Goal: Task Accomplishment & Management: Complete application form

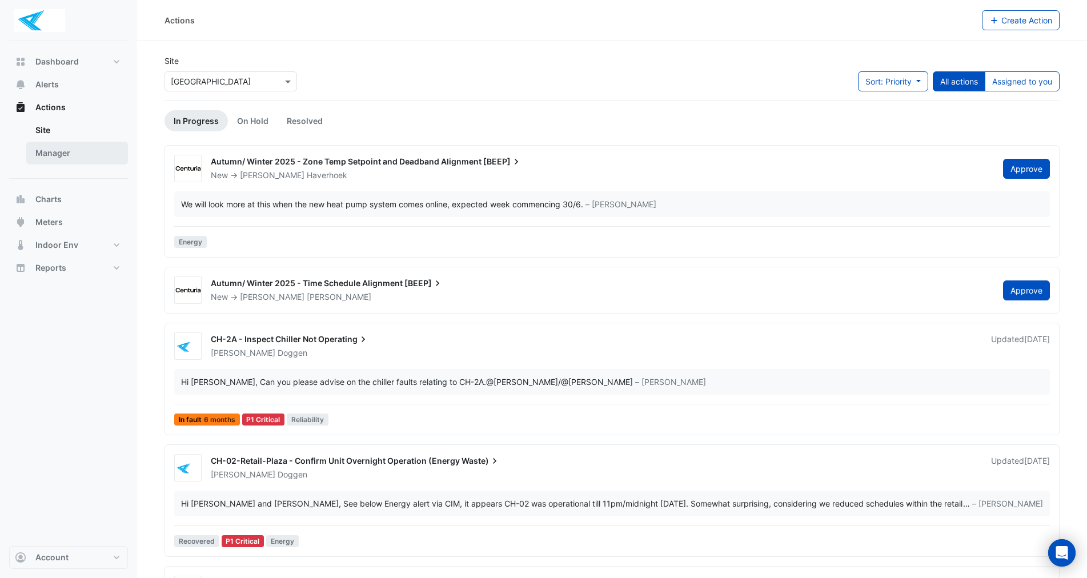
click at [64, 151] on link "Manager" at bounding box center [77, 153] width 102 height 23
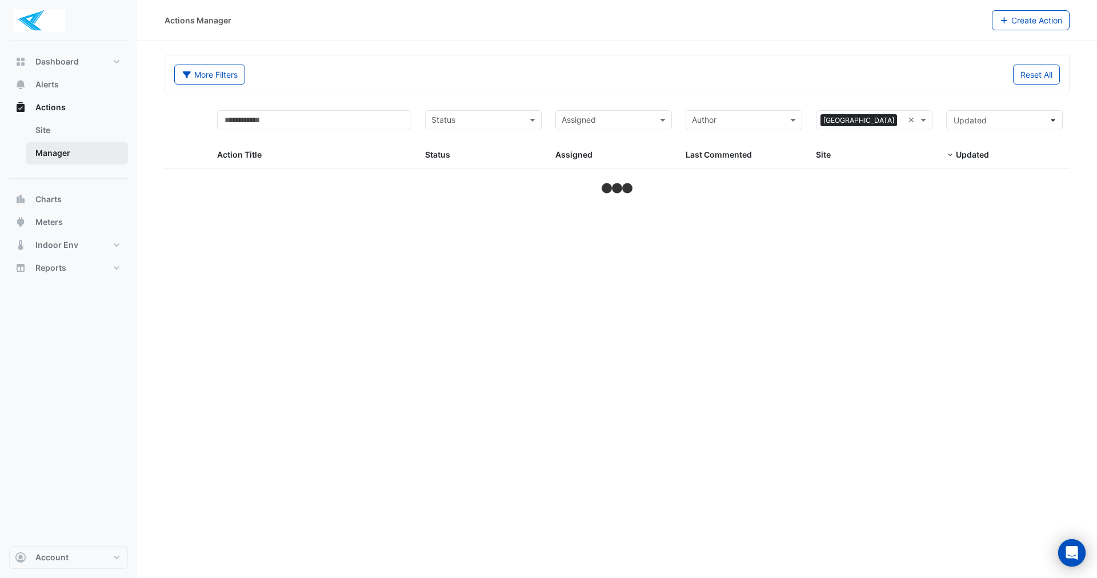
select select "**"
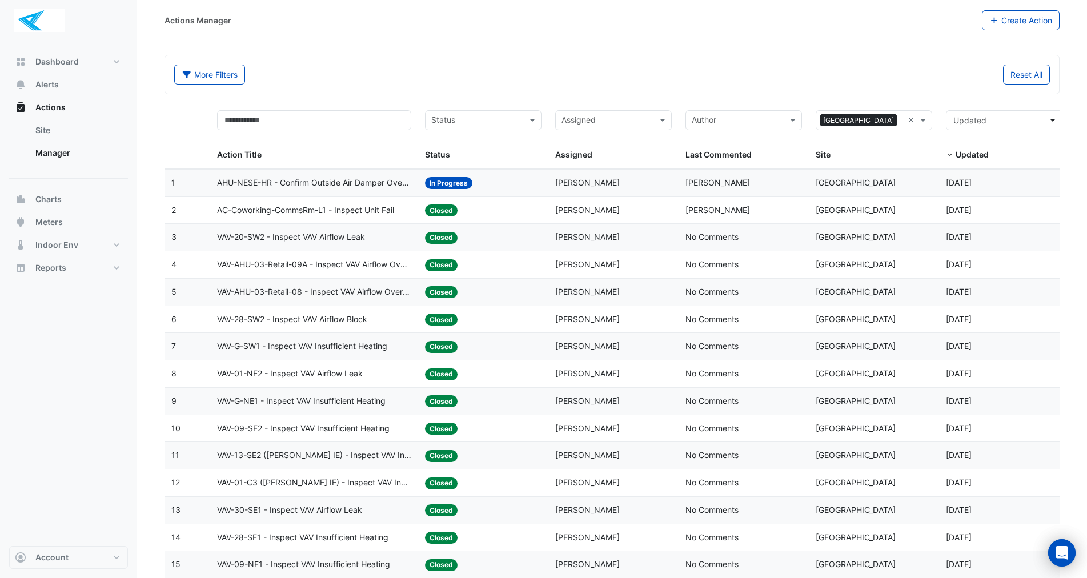
click at [309, 182] on span "AHU-NESE-HR - Confirm Outside Air Damper Override Closed (Energy Waste)" at bounding box center [314, 183] width 195 height 13
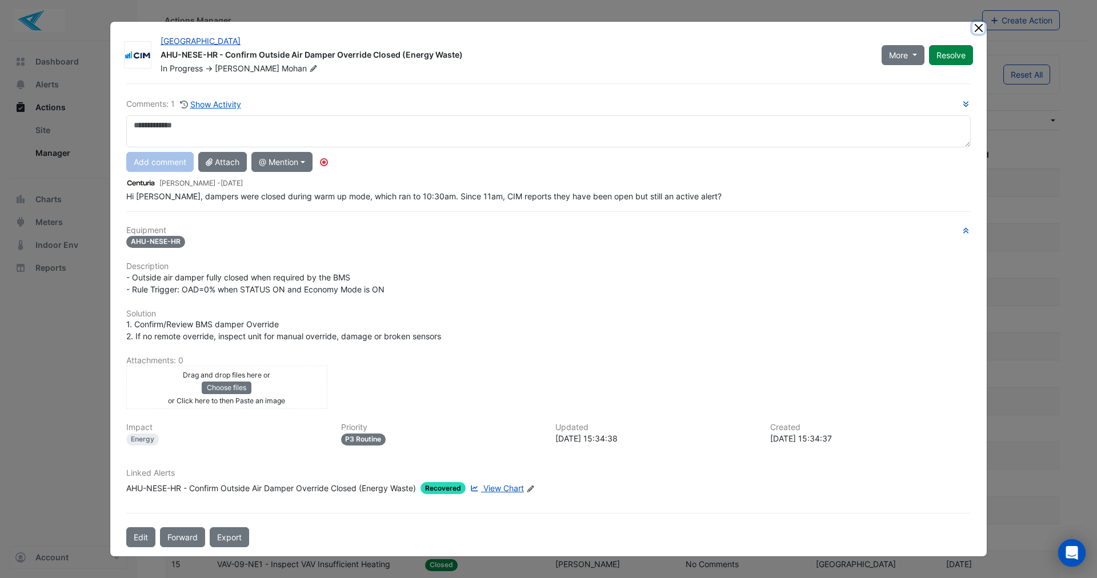
click at [978, 26] on button "Close" at bounding box center [979, 28] width 12 height 12
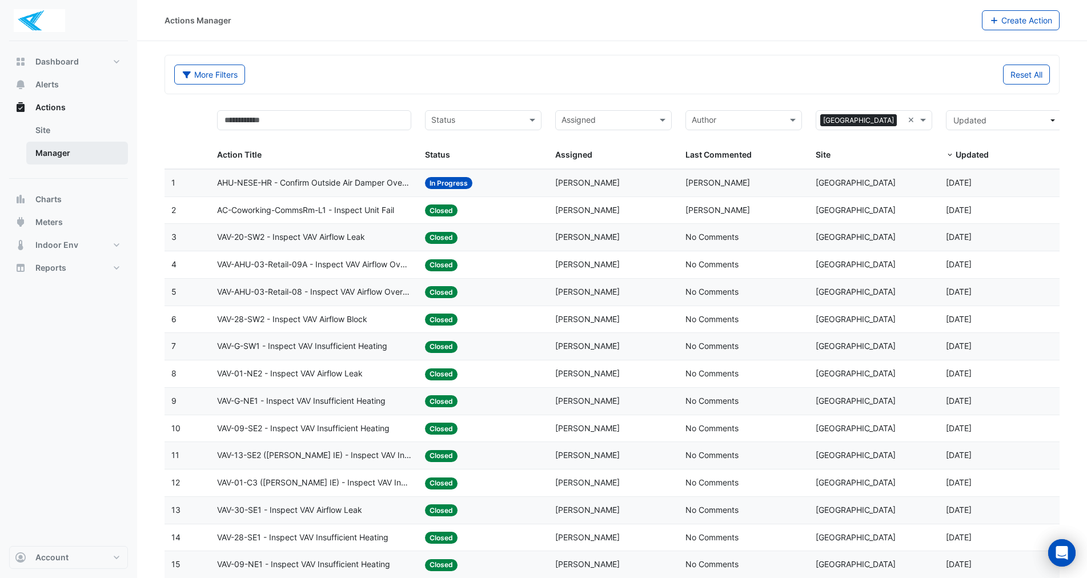
click at [69, 158] on link "Manager" at bounding box center [77, 153] width 102 height 23
click at [55, 85] on span "Alerts" at bounding box center [46, 84] width 23 height 11
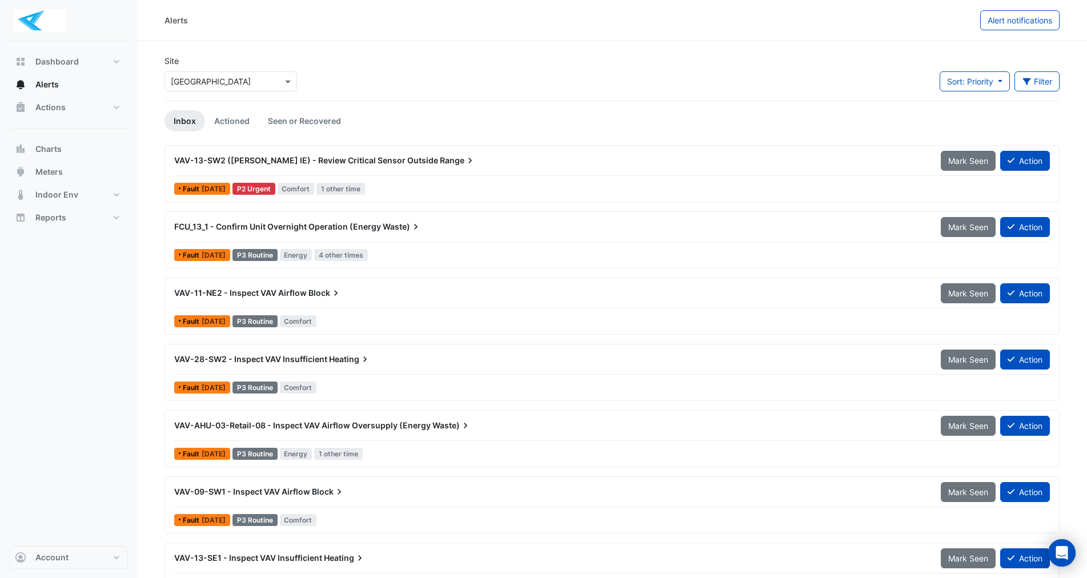
click at [322, 162] on span "VAV-13-SW2 (NABERS IE) - Review Critical Sensor Outside" at bounding box center [306, 160] width 264 height 10
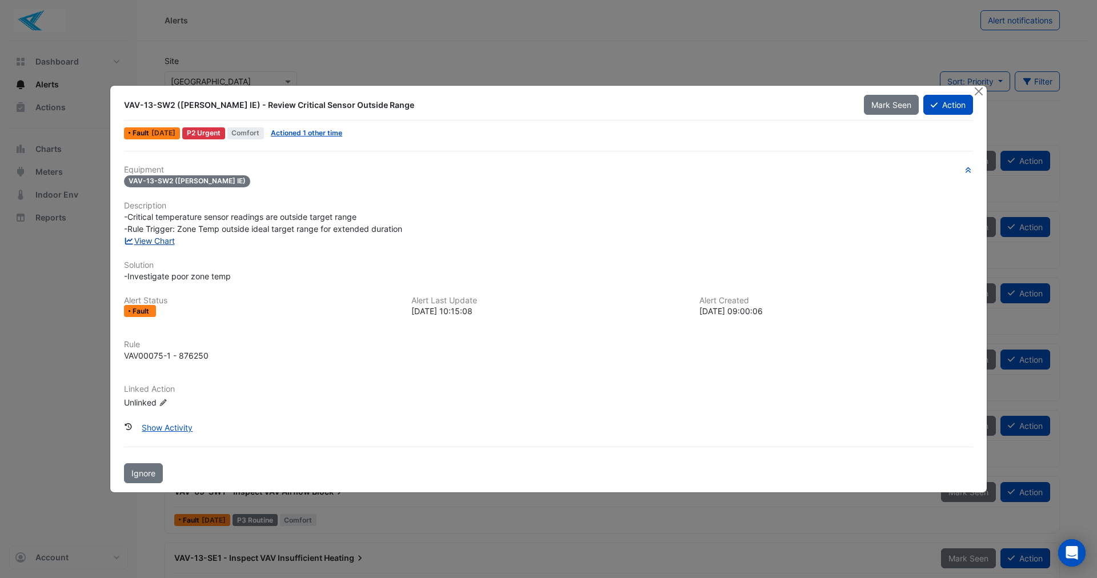
click at [149, 239] on link "View Chart" at bounding box center [149, 241] width 51 height 10
click at [336, 133] on link "Actioned 1 other time" at bounding box center [306, 133] width 71 height 9
click at [163, 426] on button "Show Activity" at bounding box center [167, 428] width 66 height 20
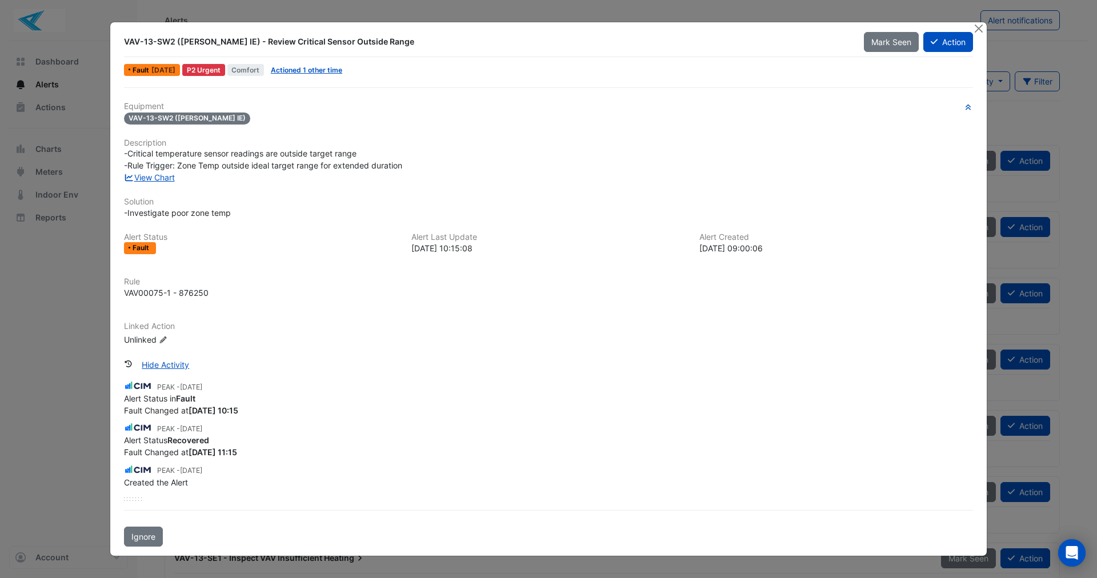
click at [139, 249] on span "Fault" at bounding box center [142, 248] width 19 height 7
click at [155, 177] on link "View Chart" at bounding box center [149, 178] width 51 height 10
click at [148, 180] on link "View Chart" at bounding box center [149, 178] width 51 height 10
click at [153, 178] on link "View Chart" at bounding box center [149, 178] width 51 height 10
click at [149, 179] on link "View Chart" at bounding box center [149, 178] width 51 height 10
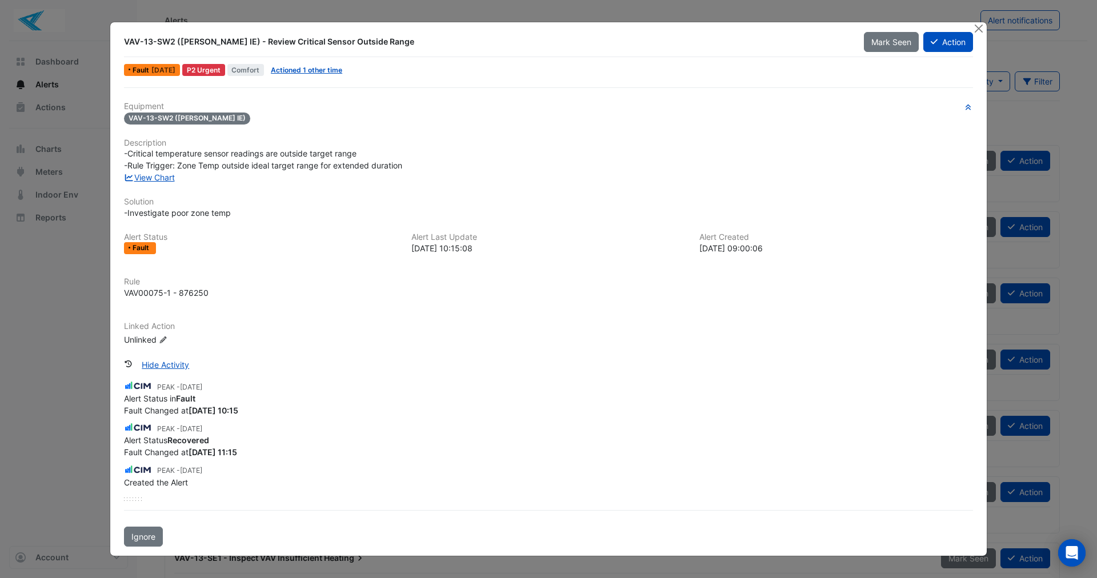
click at [161, 95] on div "Equipment VAV-13-SW2 (NABERS IE) Description -Critical temperature sensor readi…" at bounding box center [548, 316] width 858 height 459
click at [154, 79] on div "VAV-13-SW2 (NABERS IE) - Review Critical Sensor Outside Range Mark Seen Action …" at bounding box center [548, 289] width 877 height 534
click at [936, 38] on icon at bounding box center [934, 42] width 7 height 8
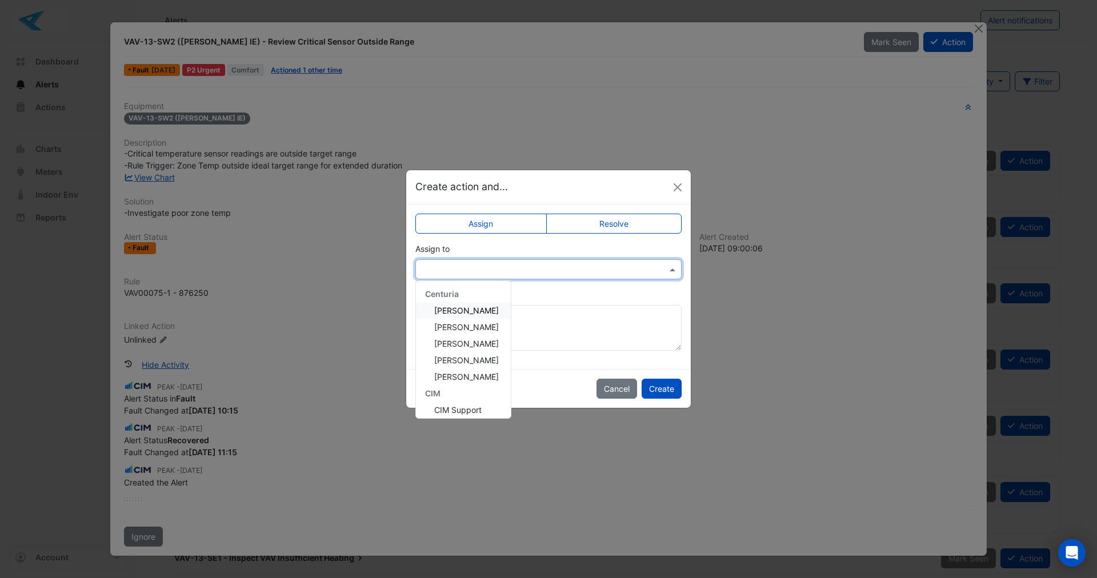
click at [495, 268] on input "text" at bounding box center [537, 270] width 231 height 12
click at [478, 382] on span "Robbie Doggen" at bounding box center [466, 379] width 65 height 10
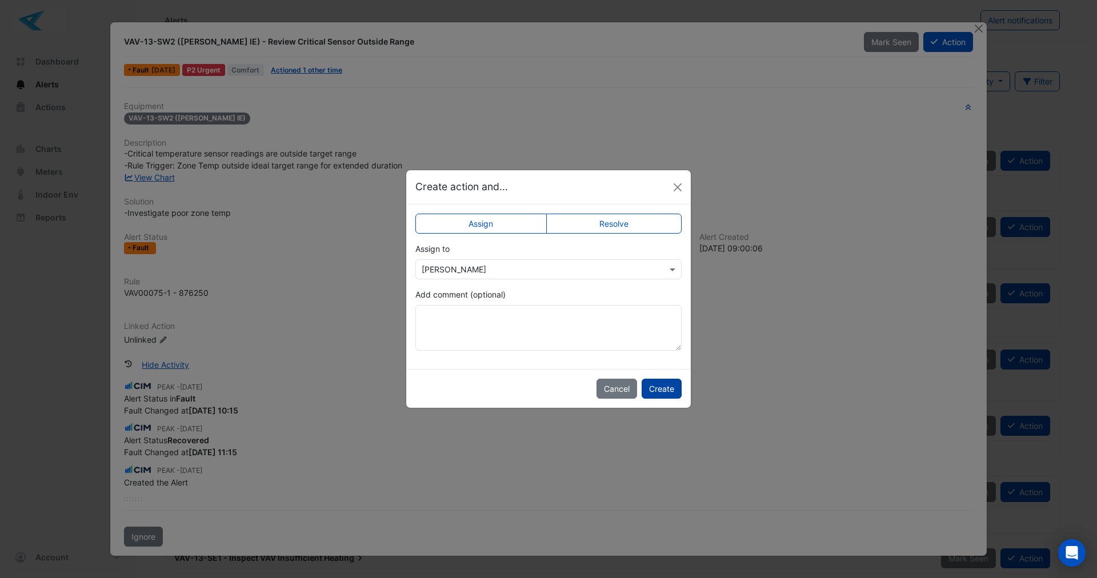
click at [667, 388] on button "Create" at bounding box center [662, 389] width 40 height 20
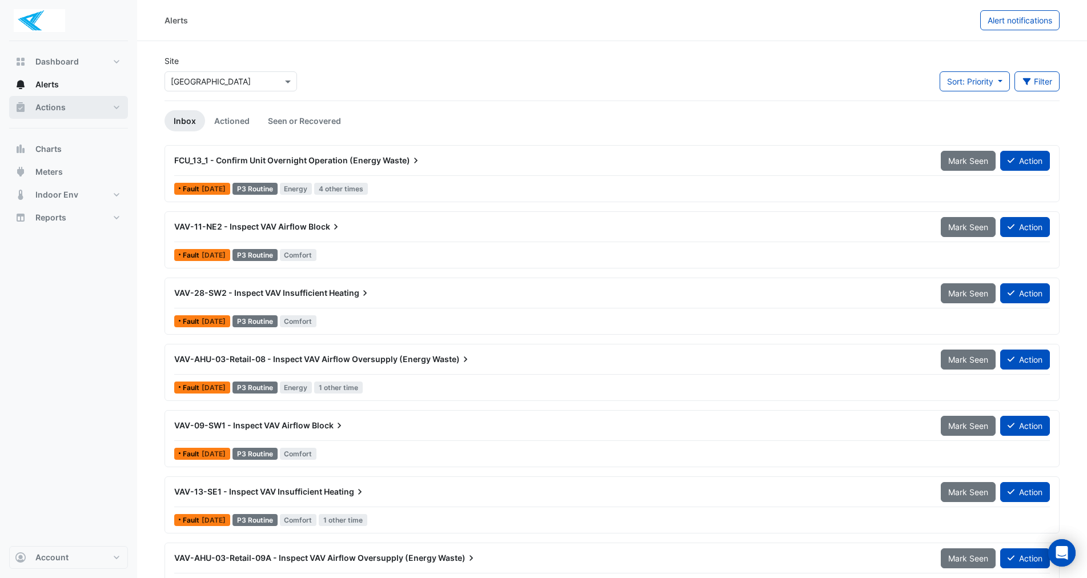
click at [50, 107] on span "Actions" at bounding box center [50, 107] width 30 height 11
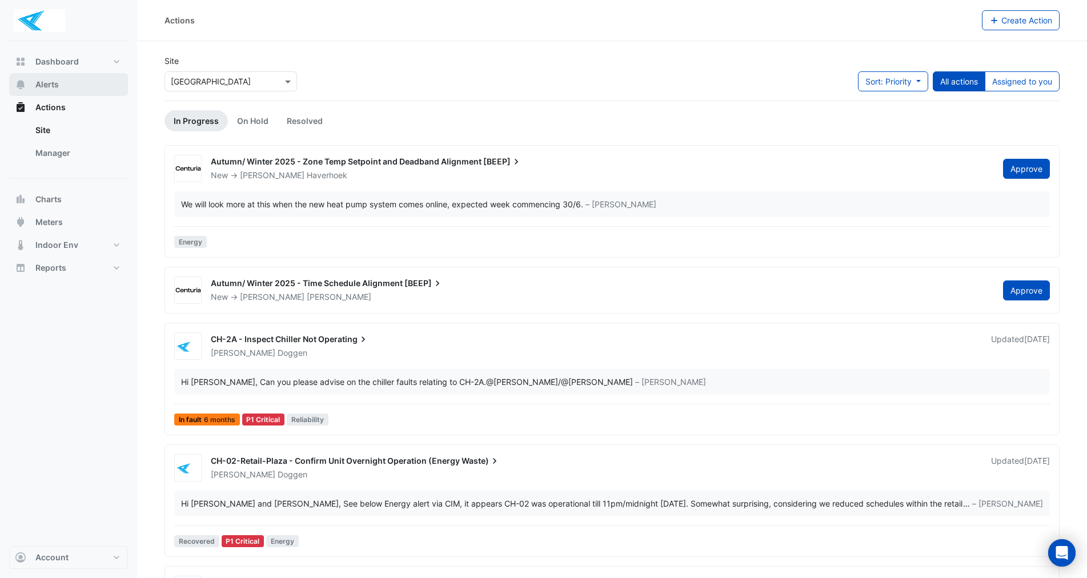
click at [62, 82] on button "Alerts" at bounding box center [68, 84] width 119 height 23
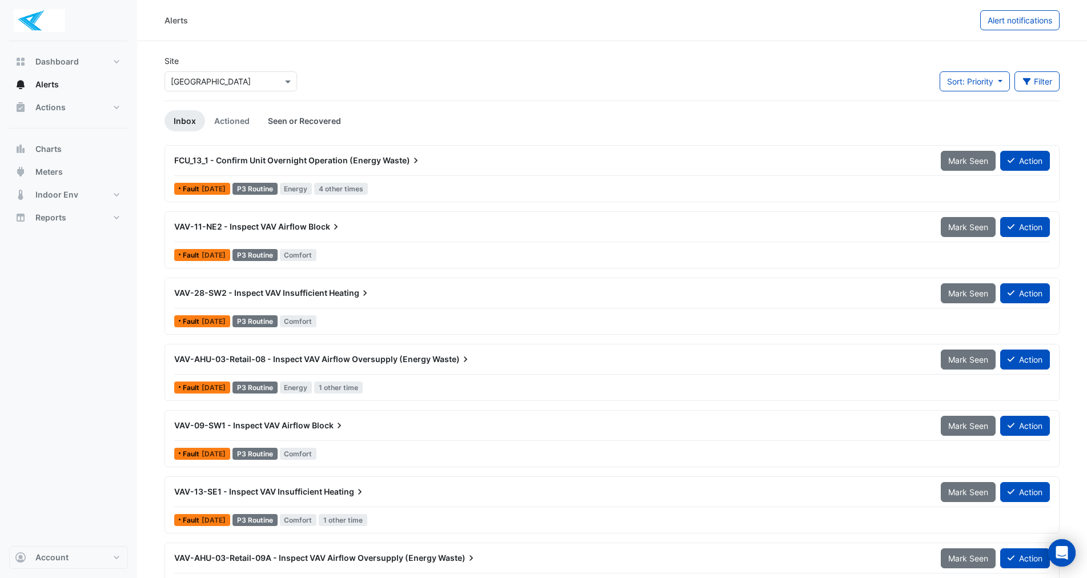
click at [298, 119] on link "Seen or Recovered" at bounding box center [304, 120] width 91 height 21
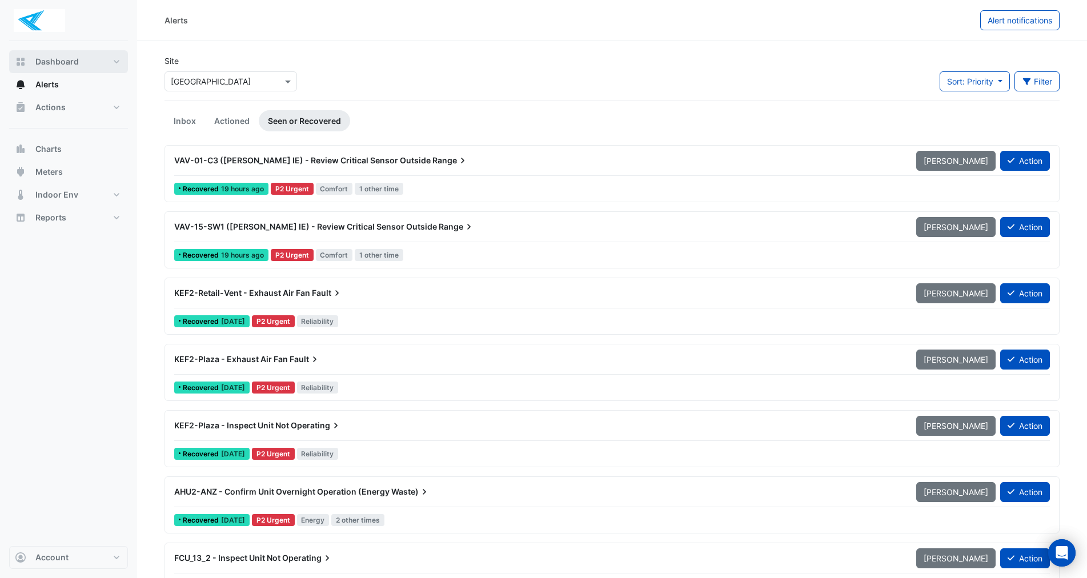
click at [73, 62] on span "Dashboard" at bounding box center [56, 61] width 43 height 11
select select "**"
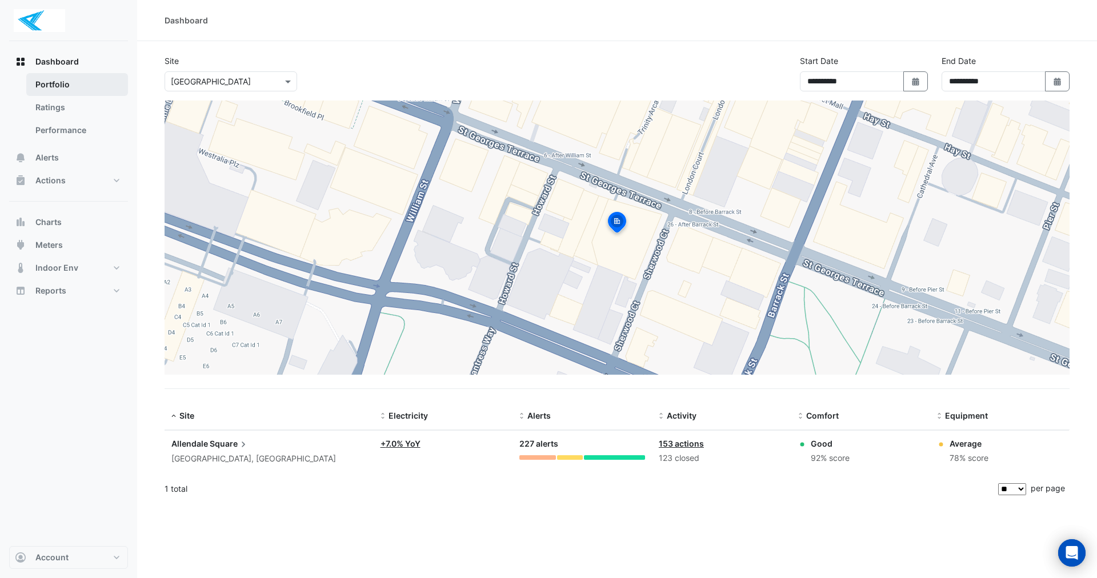
click at [58, 88] on link "Portfolio" at bounding box center [77, 84] width 102 height 23
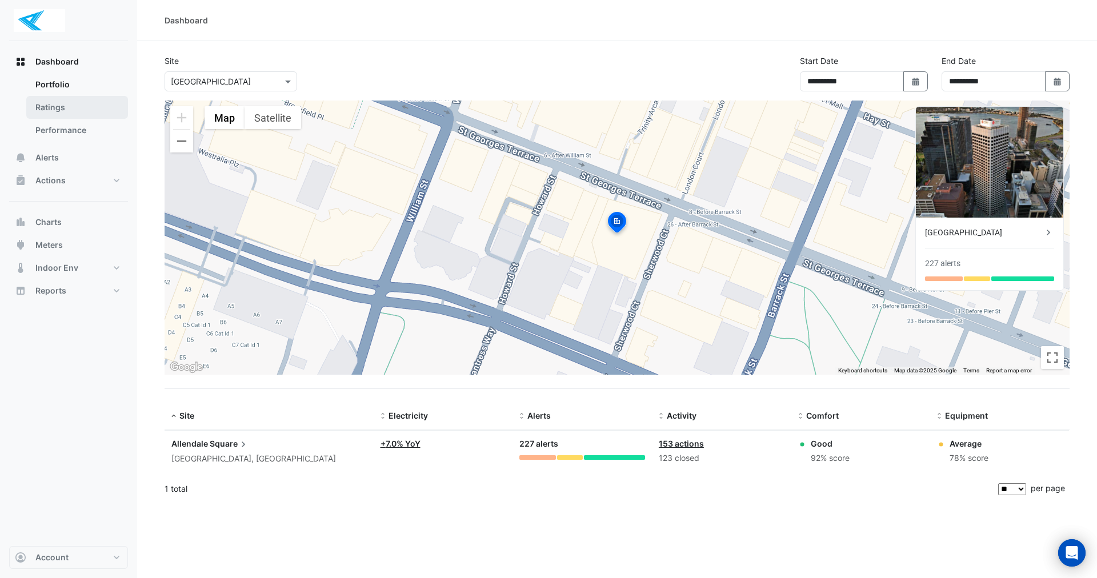
click at [63, 109] on link "Ratings" at bounding box center [77, 107] width 102 height 23
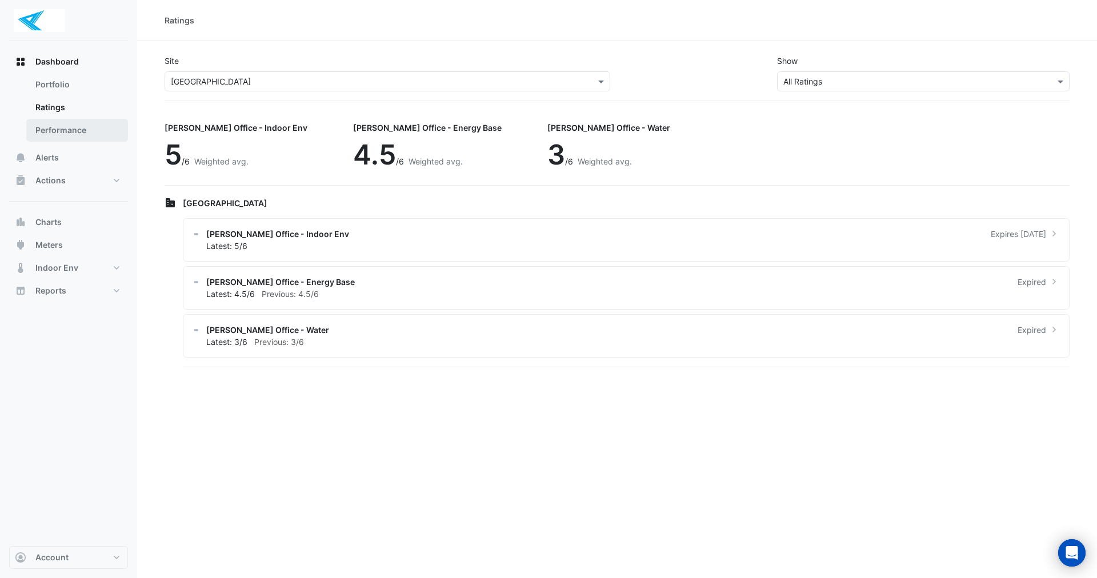
click at [73, 137] on link "Performance" at bounding box center [77, 130] width 102 height 23
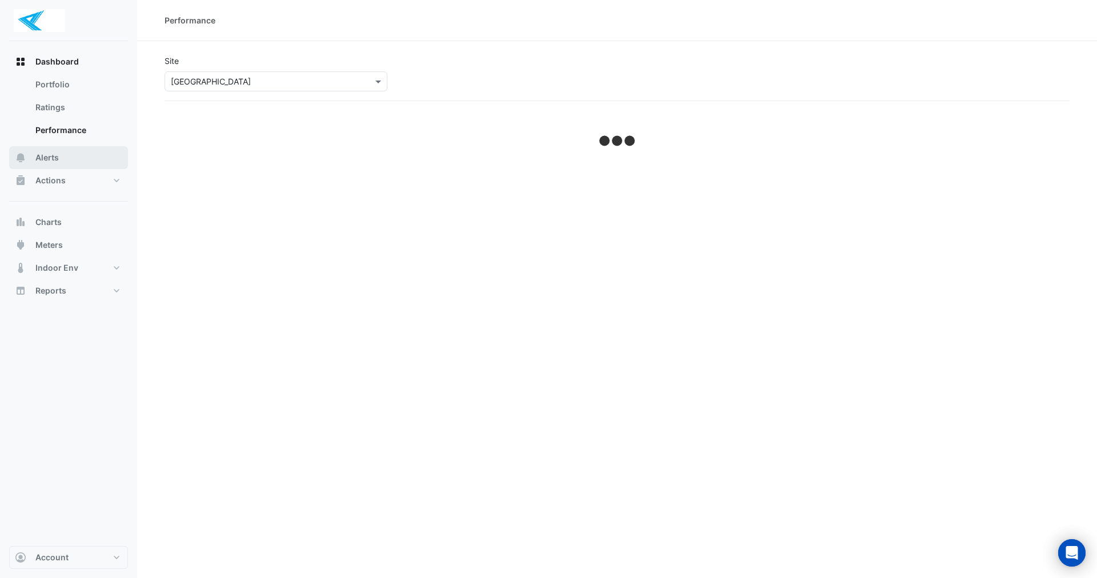
click at [70, 159] on button "Alerts" at bounding box center [68, 157] width 119 height 23
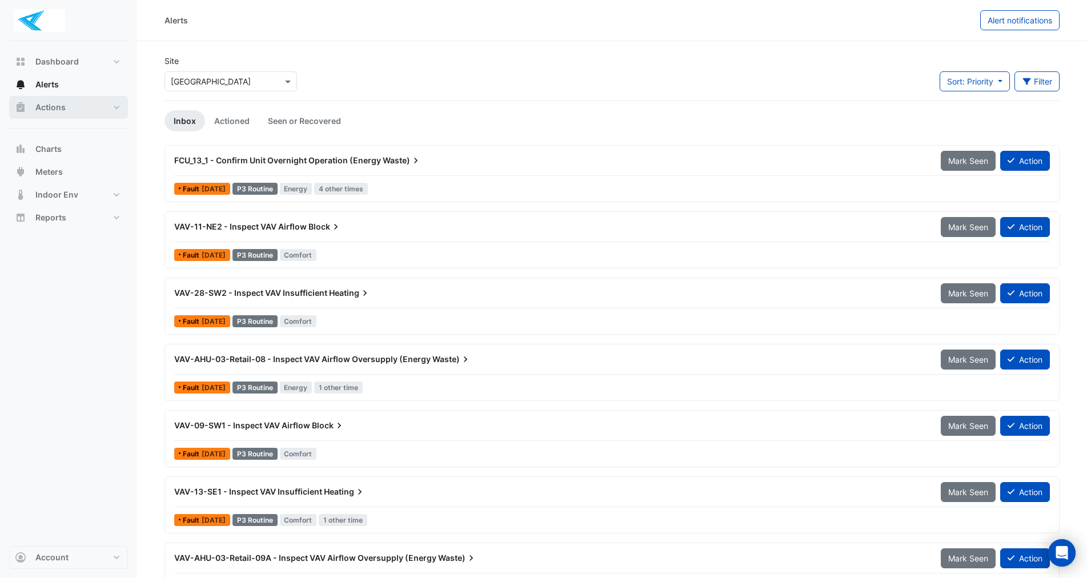
click at [106, 106] on button "Actions" at bounding box center [68, 107] width 119 height 23
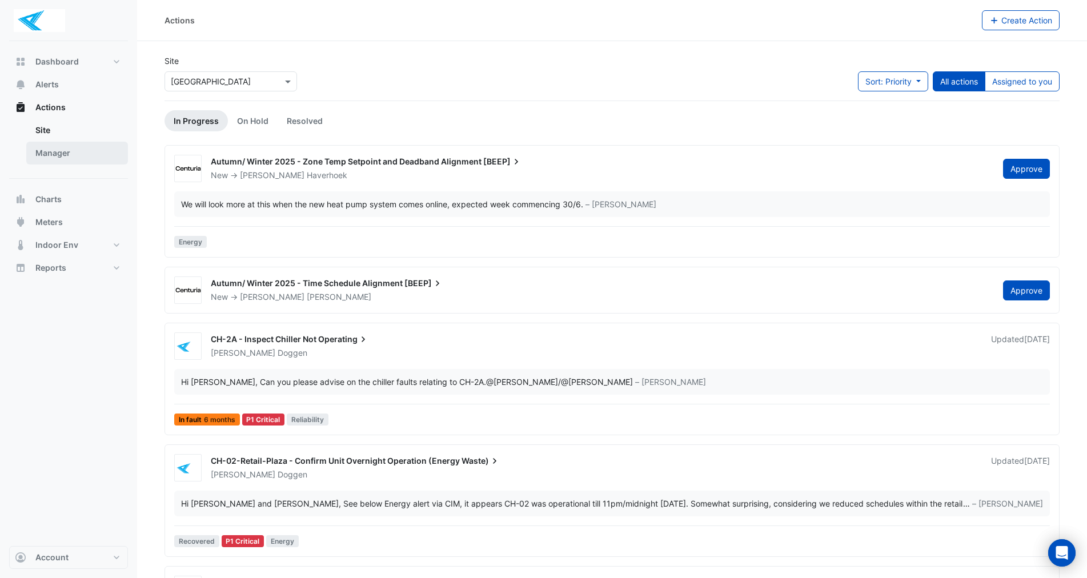
click at [89, 157] on link "Manager" at bounding box center [77, 153] width 102 height 23
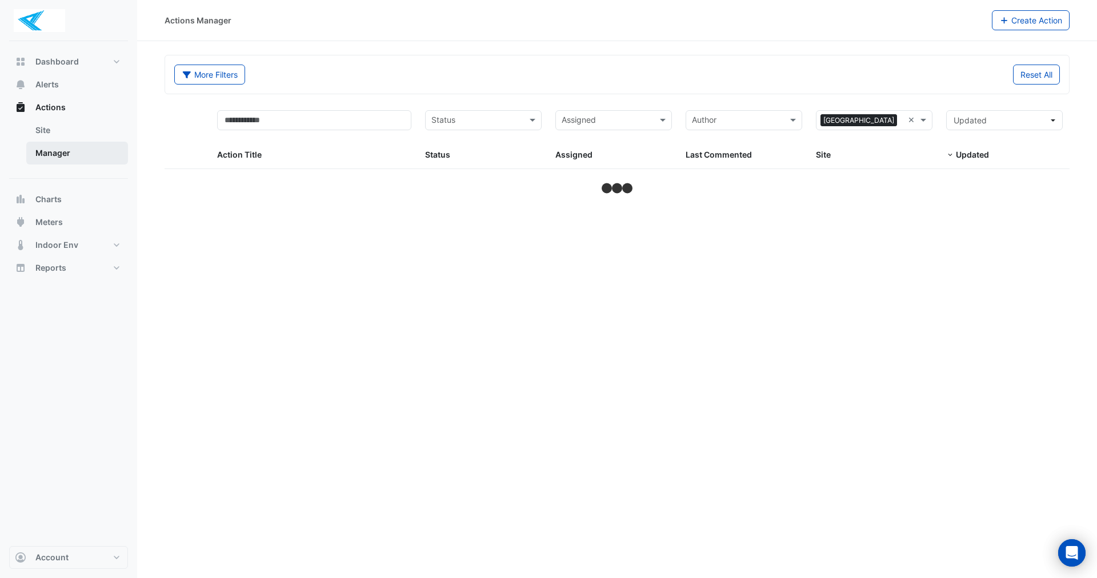
select select "**"
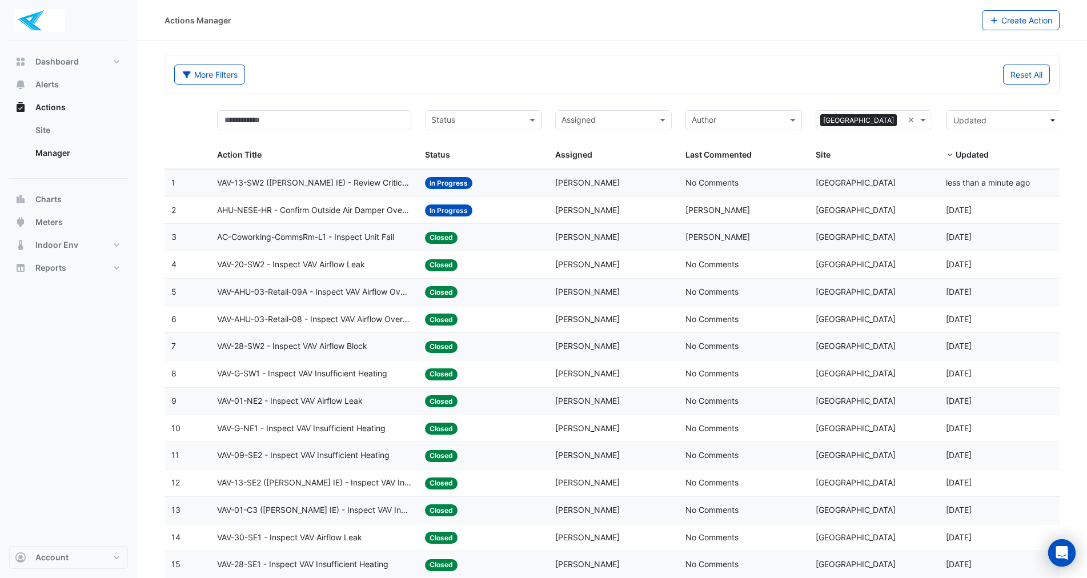
click at [369, 181] on span "VAV-13-SW2 (NABERS IE) - Review Critical Sensor Outside Range" at bounding box center [314, 183] width 195 height 13
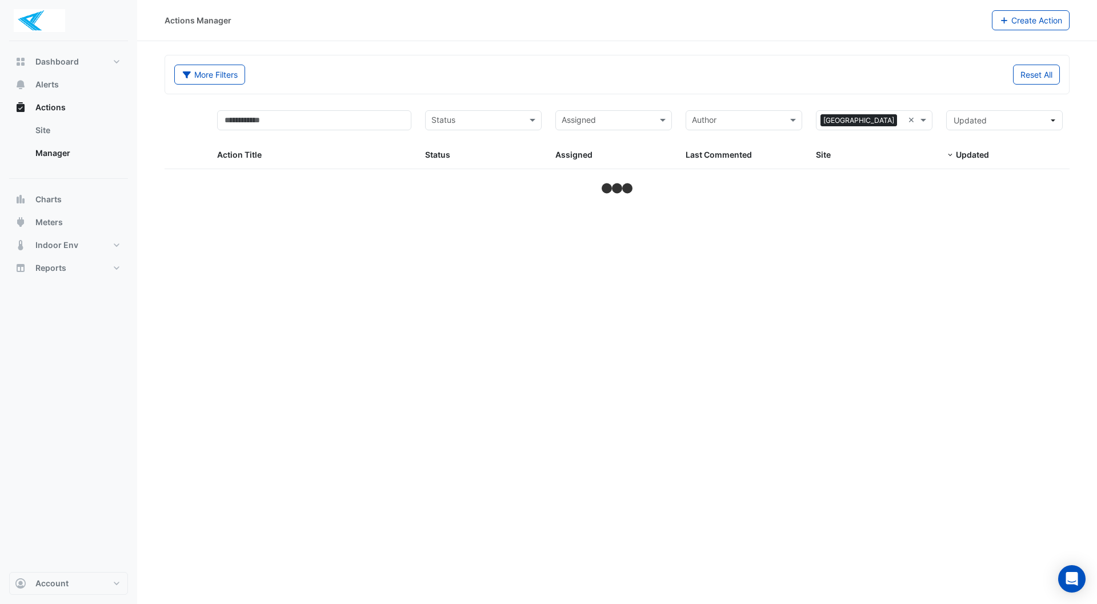
select select "**"
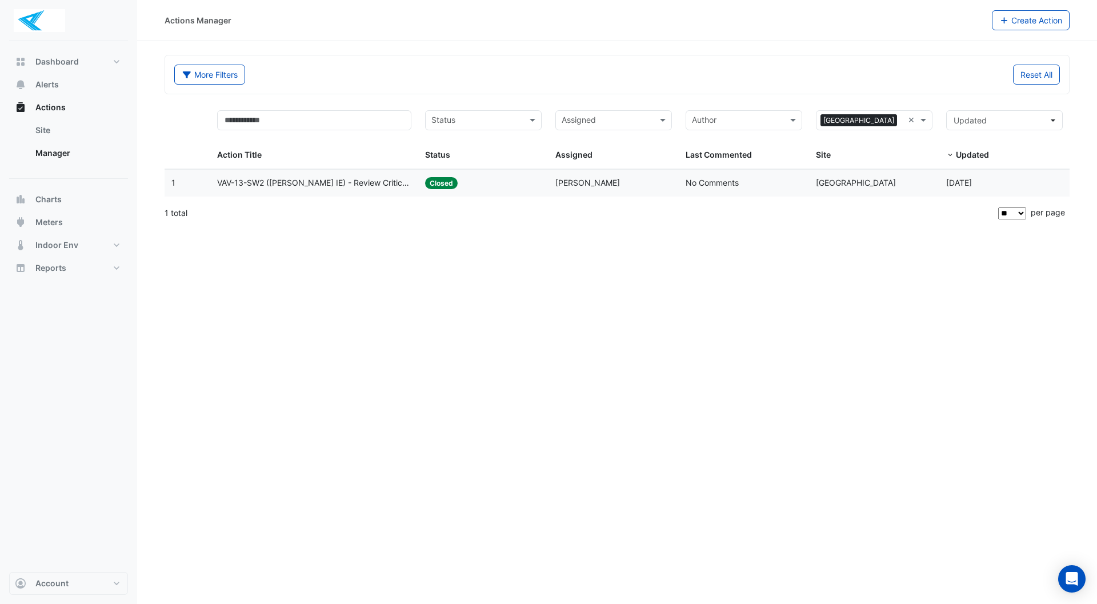
click at [567, 183] on span "Geoff Rankin" at bounding box center [587, 183] width 65 height 10
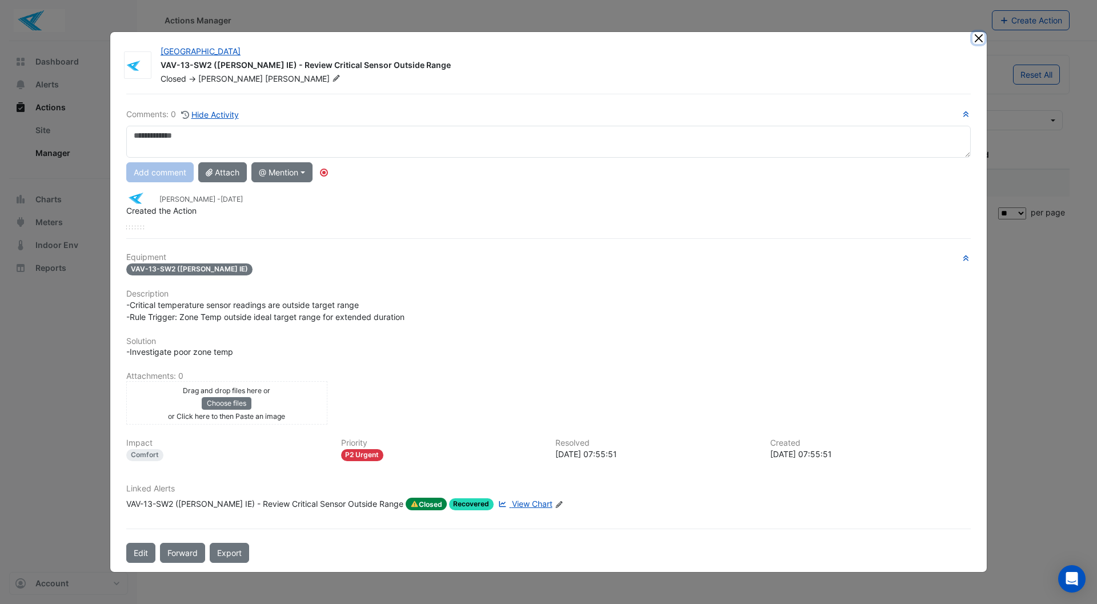
click at [979, 42] on button "Close" at bounding box center [979, 38] width 12 height 12
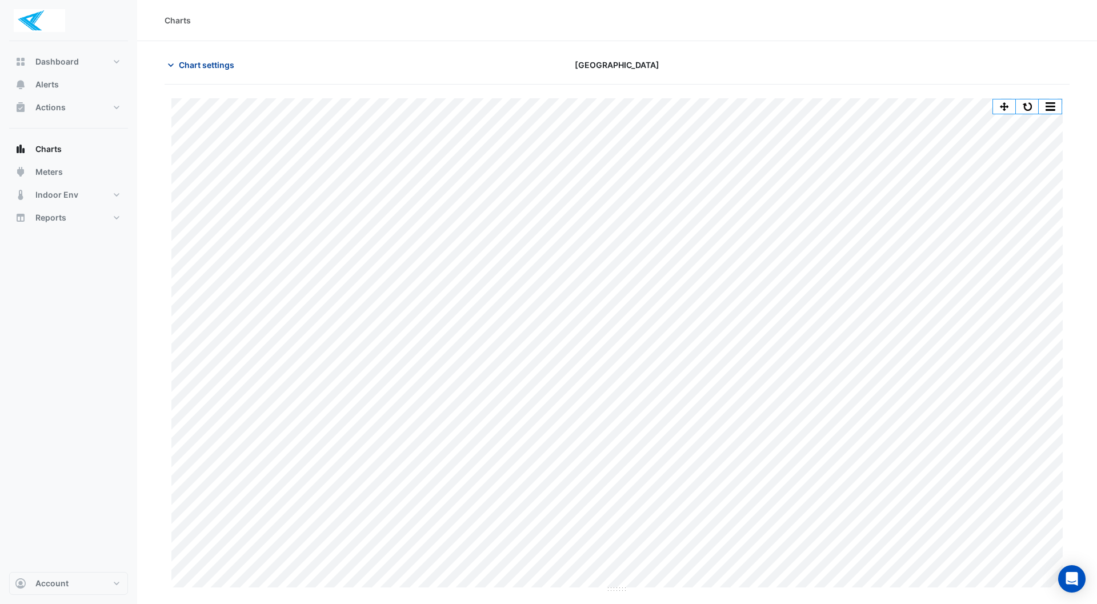
click at [207, 65] on span "Chart settings" at bounding box center [206, 65] width 55 height 12
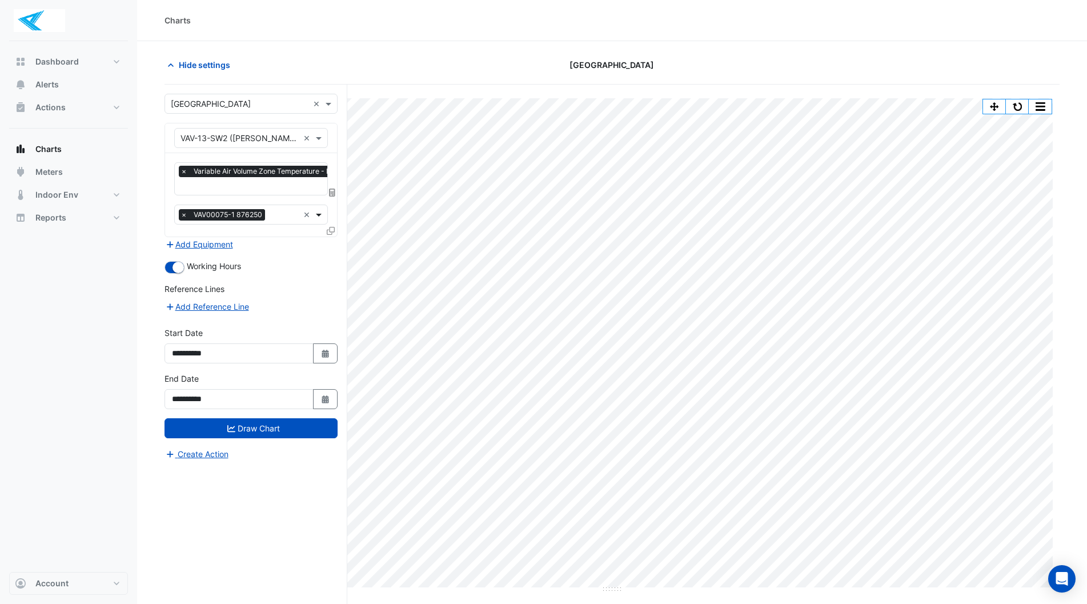
click at [319, 214] on span at bounding box center [320, 215] width 14 height 12
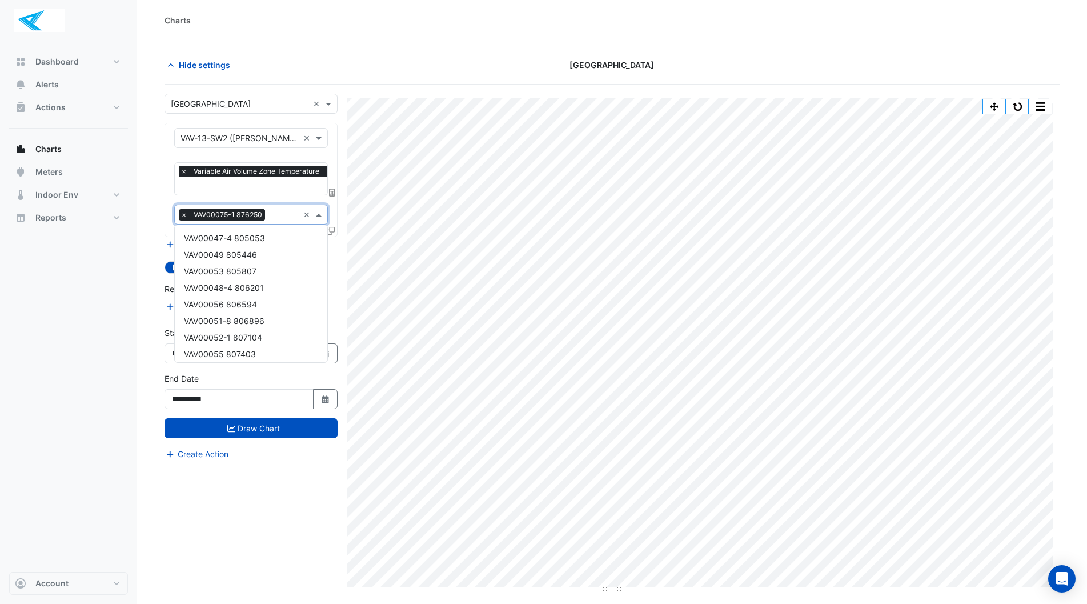
scroll to position [21, 0]
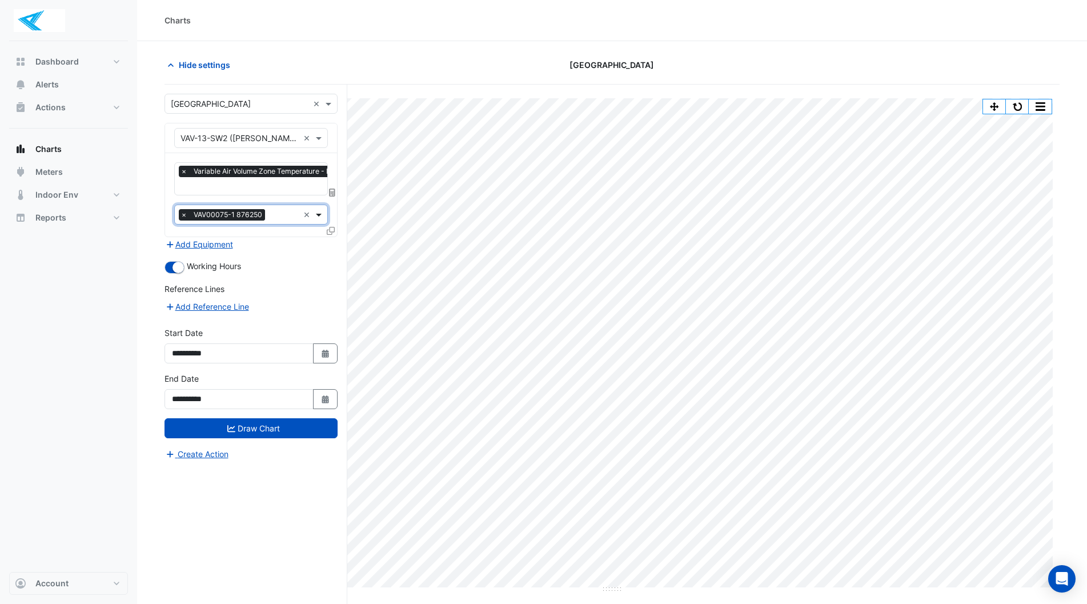
click at [319, 214] on span at bounding box center [320, 215] width 14 height 12
click at [323, 142] on span at bounding box center [320, 138] width 14 height 12
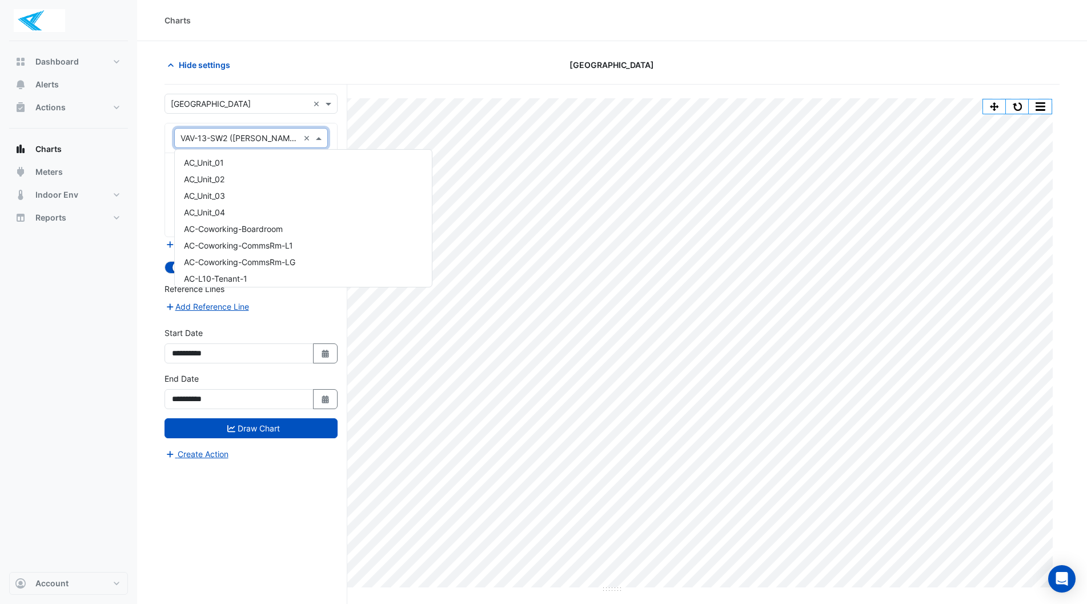
scroll to position [7180, 0]
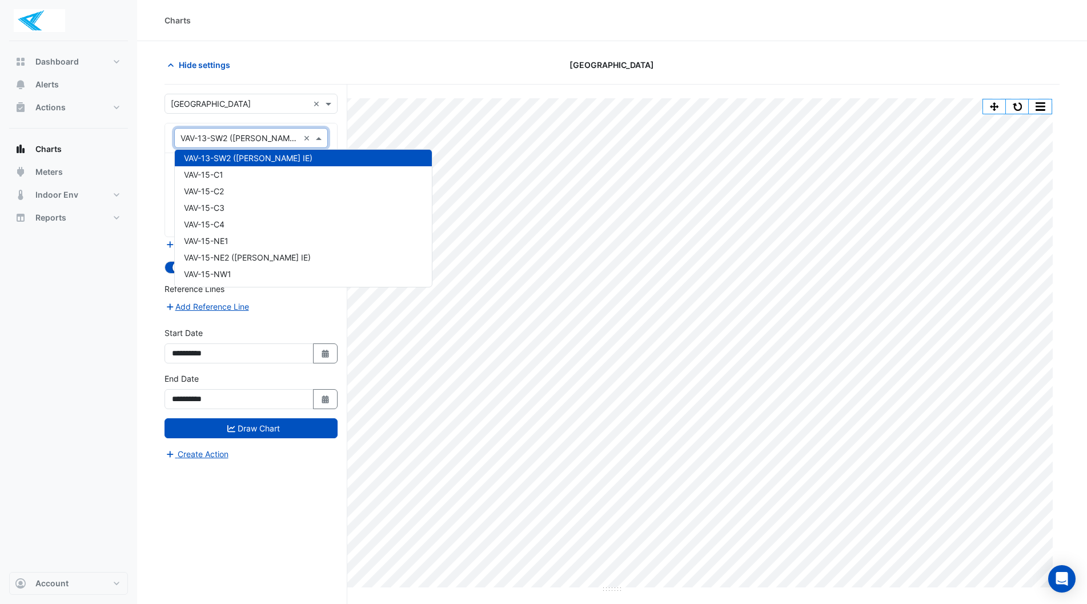
click at [323, 142] on span at bounding box center [320, 138] width 14 height 12
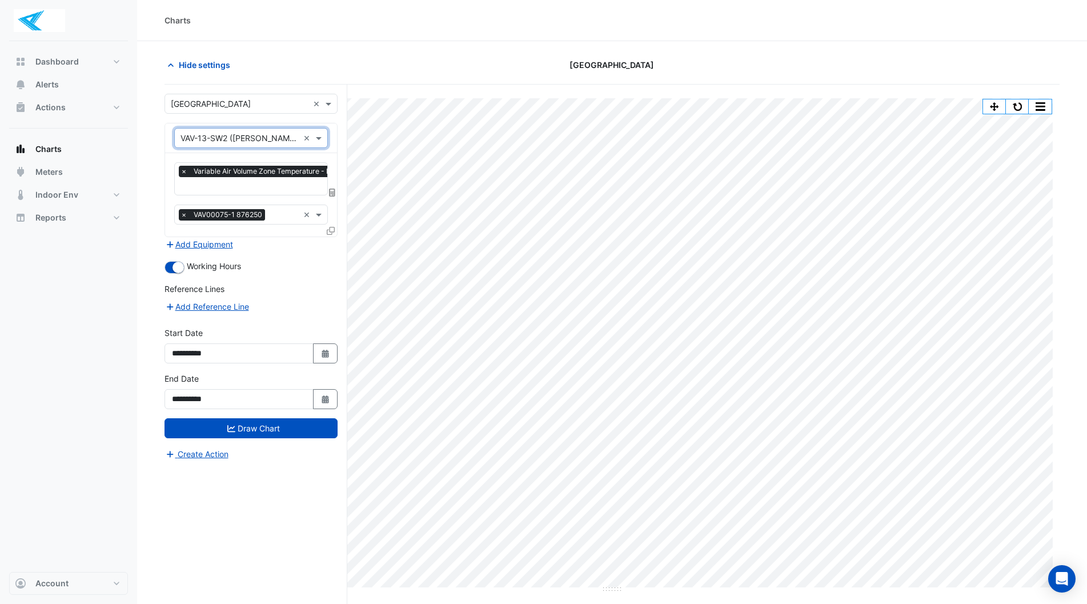
click at [333, 191] on icon at bounding box center [332, 193] width 6 height 8
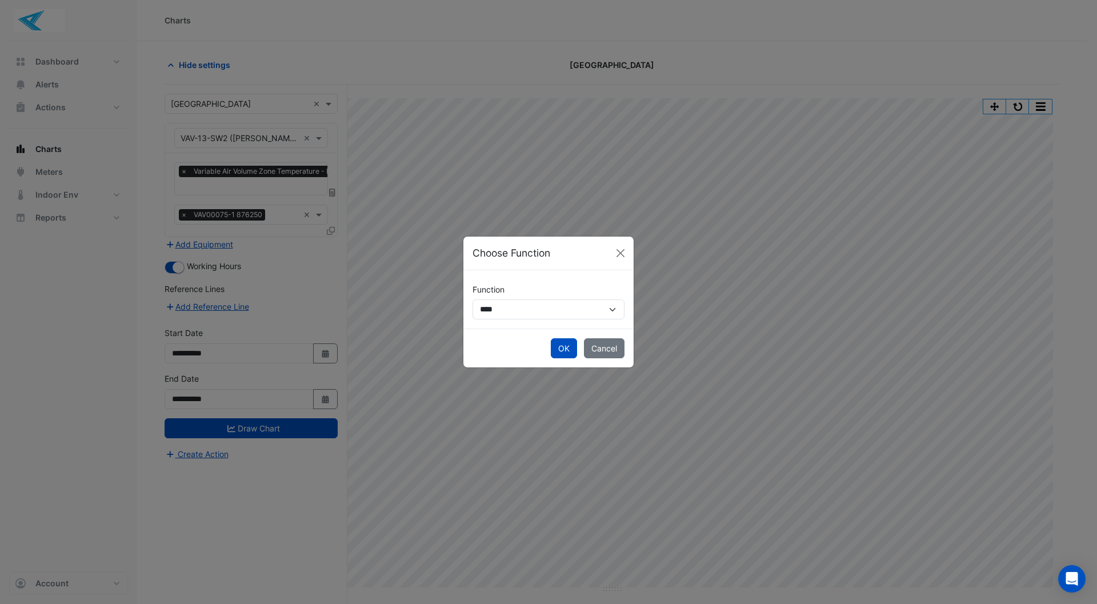
click at [281, 187] on ngb-modal-window "**********" at bounding box center [548, 302] width 1097 height 604
click at [613, 348] on button "Cancel" at bounding box center [604, 348] width 41 height 20
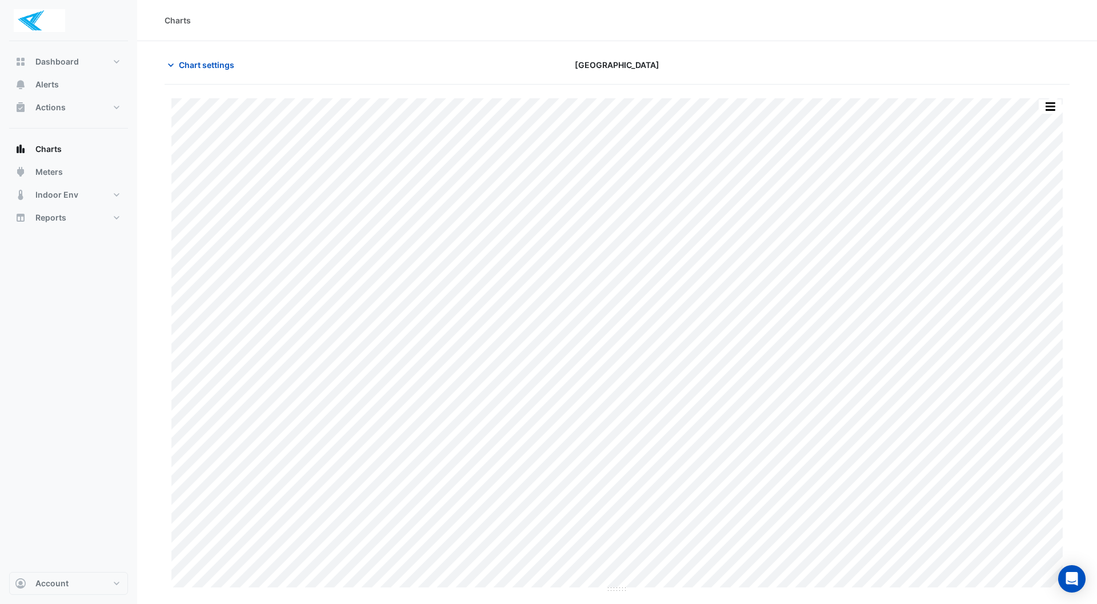
type input "**********"
click at [170, 66] on icon "button" at bounding box center [170, 64] width 11 height 11
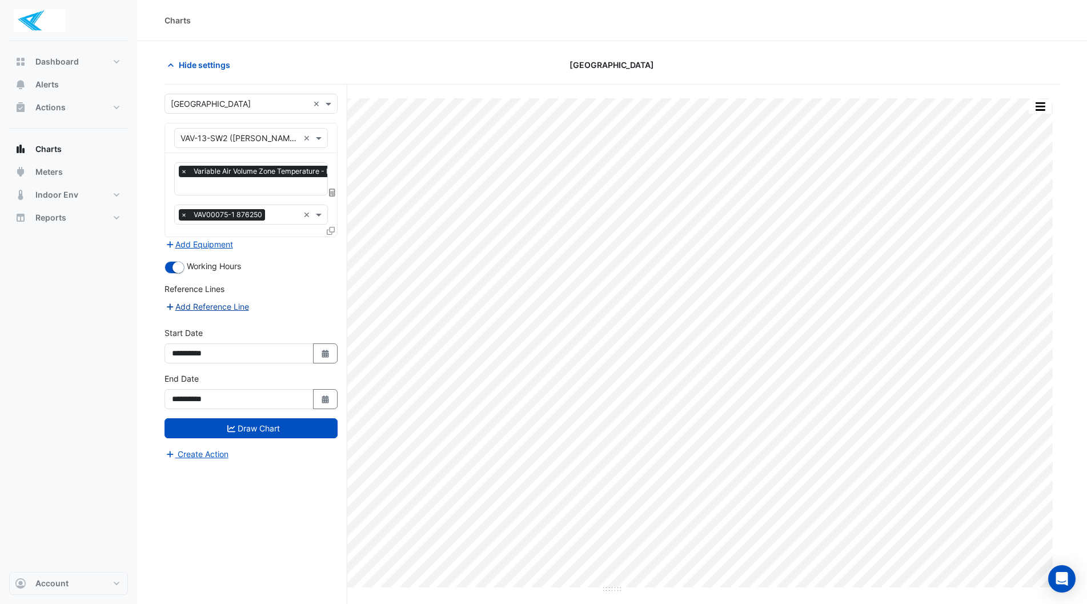
click at [167, 303] on icon "button" at bounding box center [170, 307] width 10 height 8
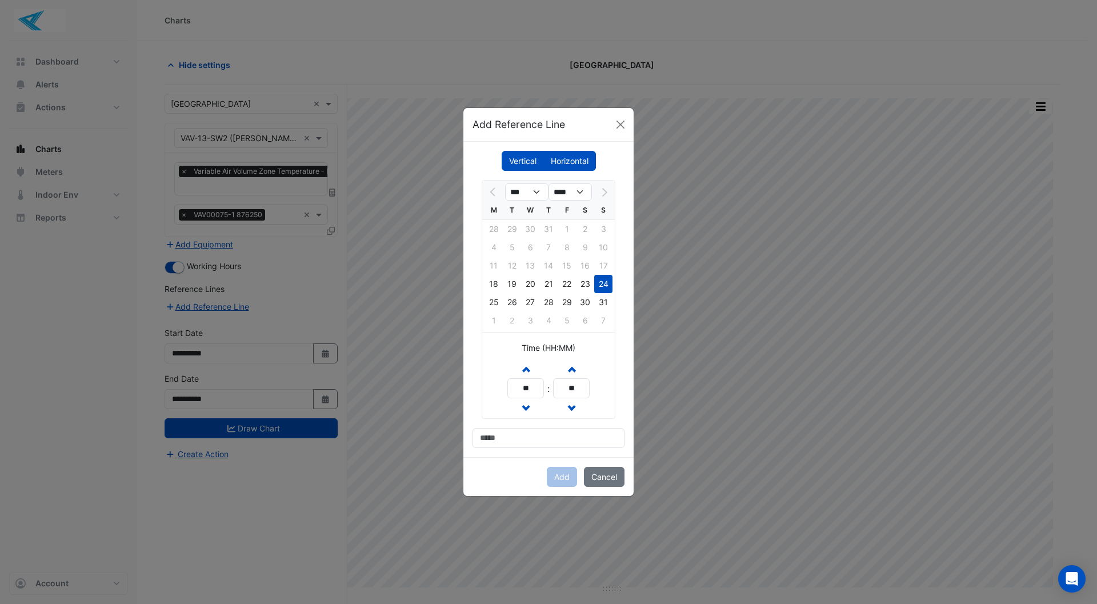
click at [170, 305] on ngb-modal-window "Add Reference Line Vertical Horizontal *** **** M T W T F S S 28 29 30 31 1 2 3…" at bounding box center [548, 302] width 1097 height 604
click at [613, 474] on button "Cancel" at bounding box center [604, 477] width 41 height 20
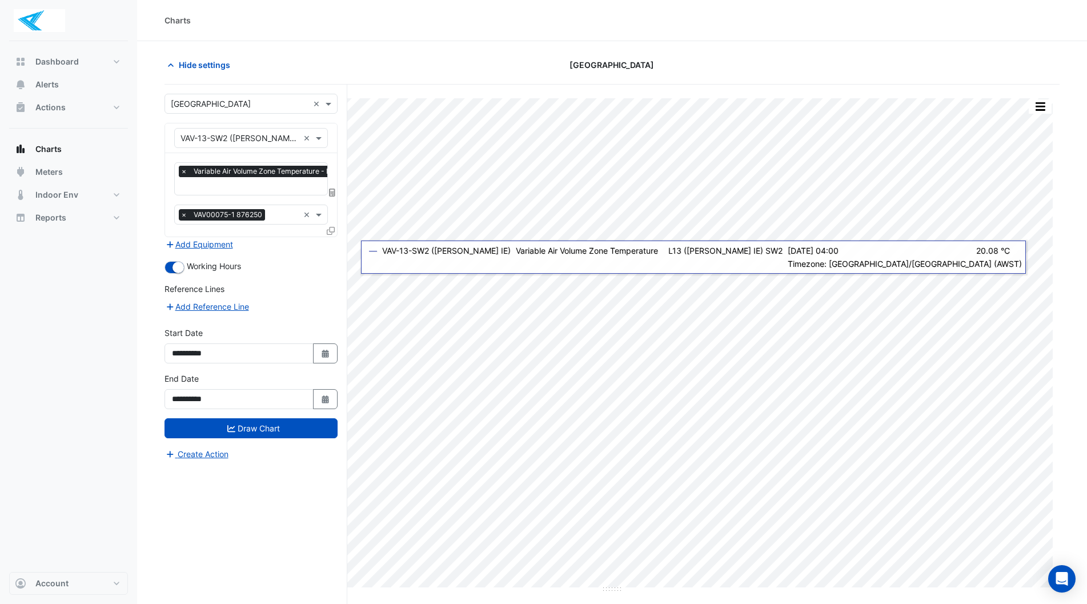
click at [182, 170] on span "×" at bounding box center [184, 171] width 10 height 11
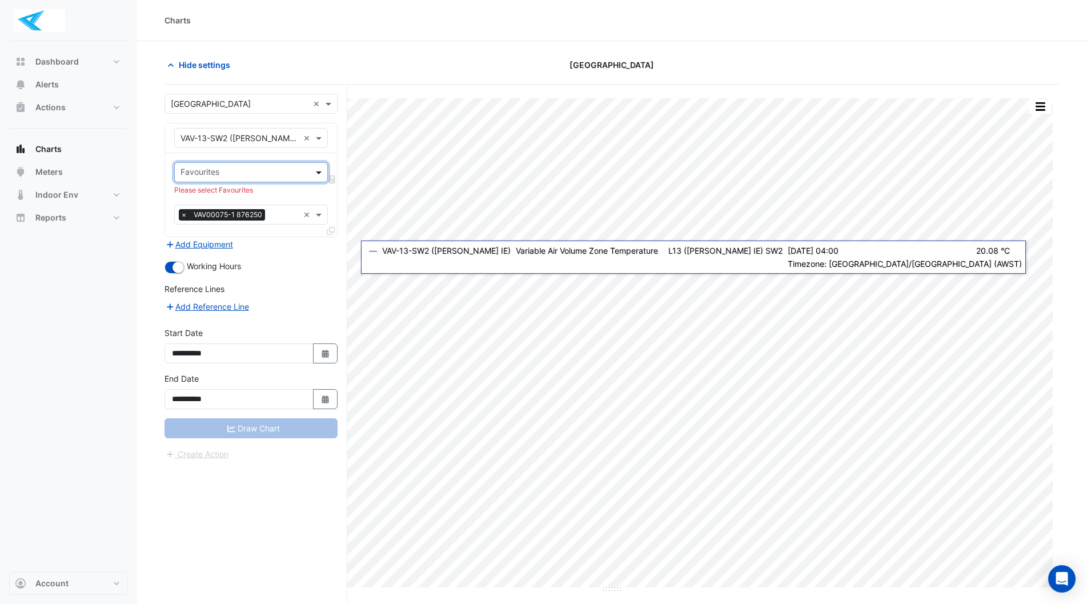
click at [322, 174] on span at bounding box center [320, 172] width 14 height 12
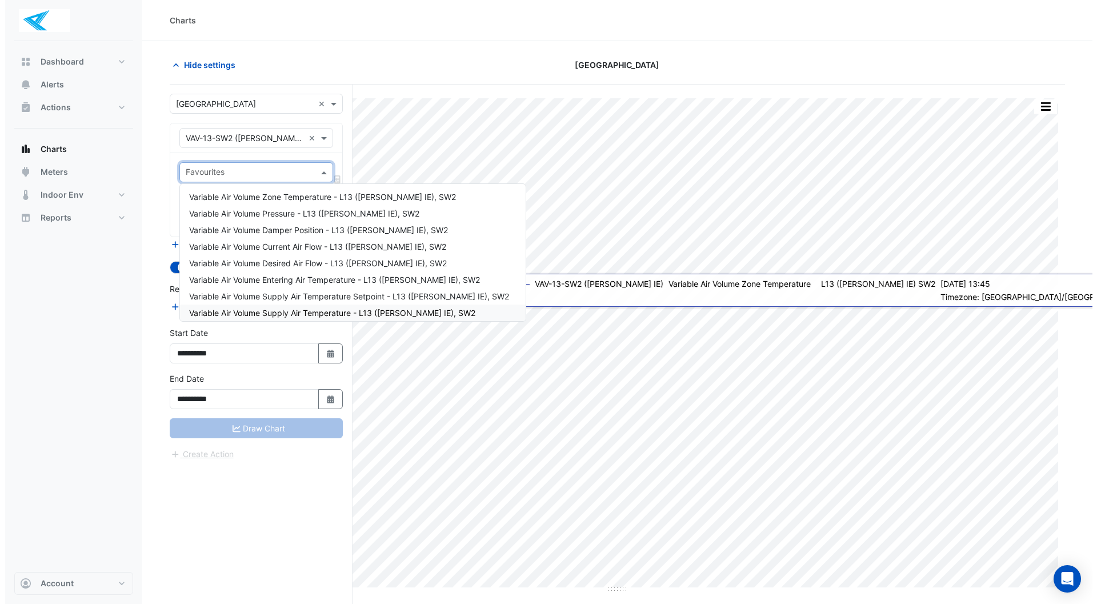
scroll to position [23, 0]
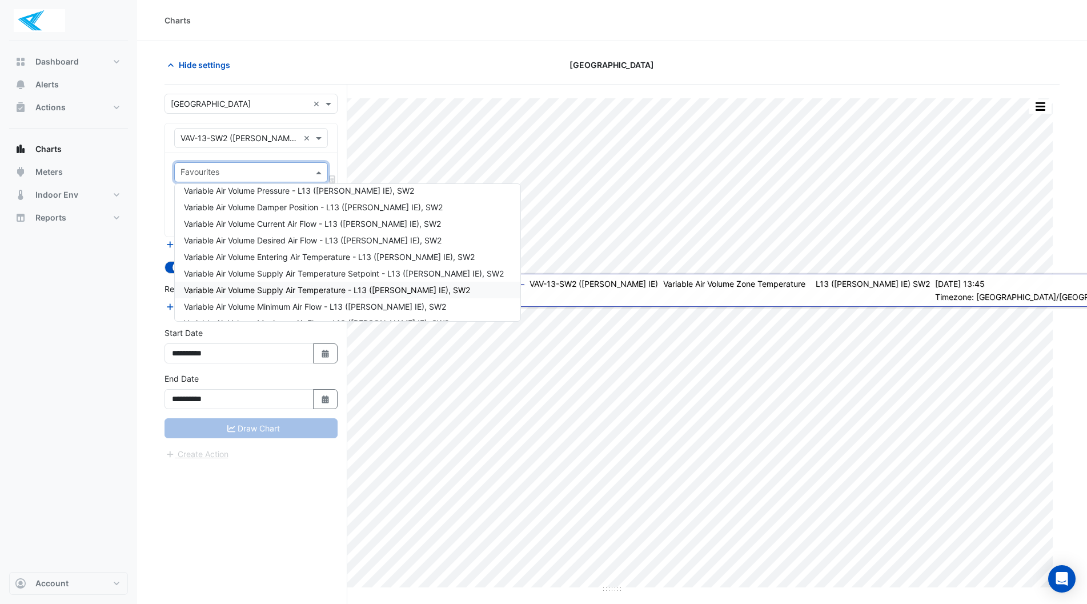
click at [303, 288] on span "Variable Air Volume Supply Air Temperature - L13 ([PERSON_NAME] IE), SW2" at bounding box center [327, 290] width 286 height 10
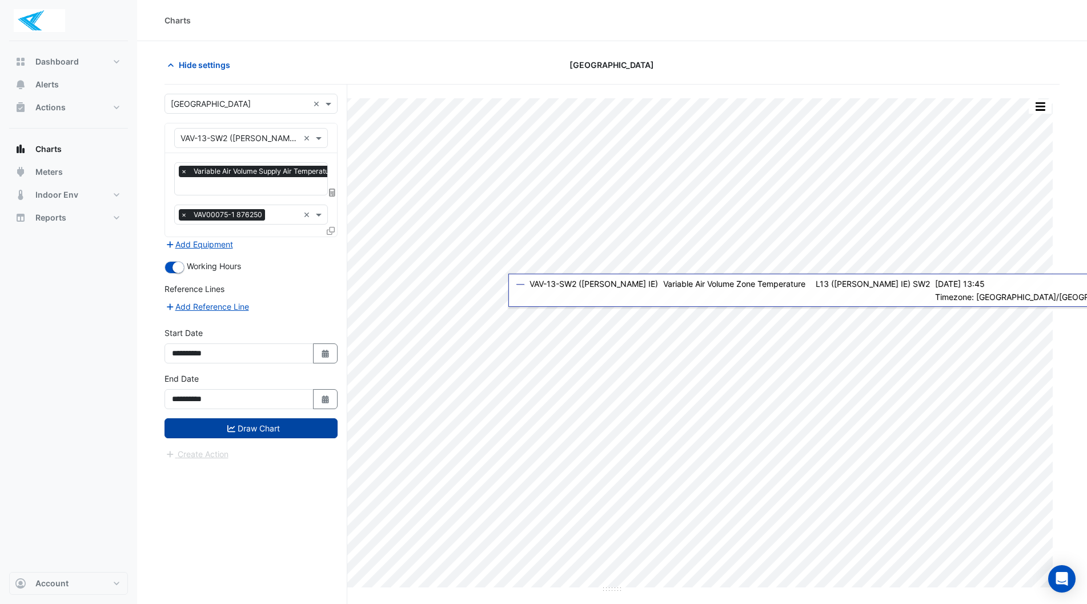
click at [272, 428] on button "Draw Chart" at bounding box center [251, 428] width 173 height 20
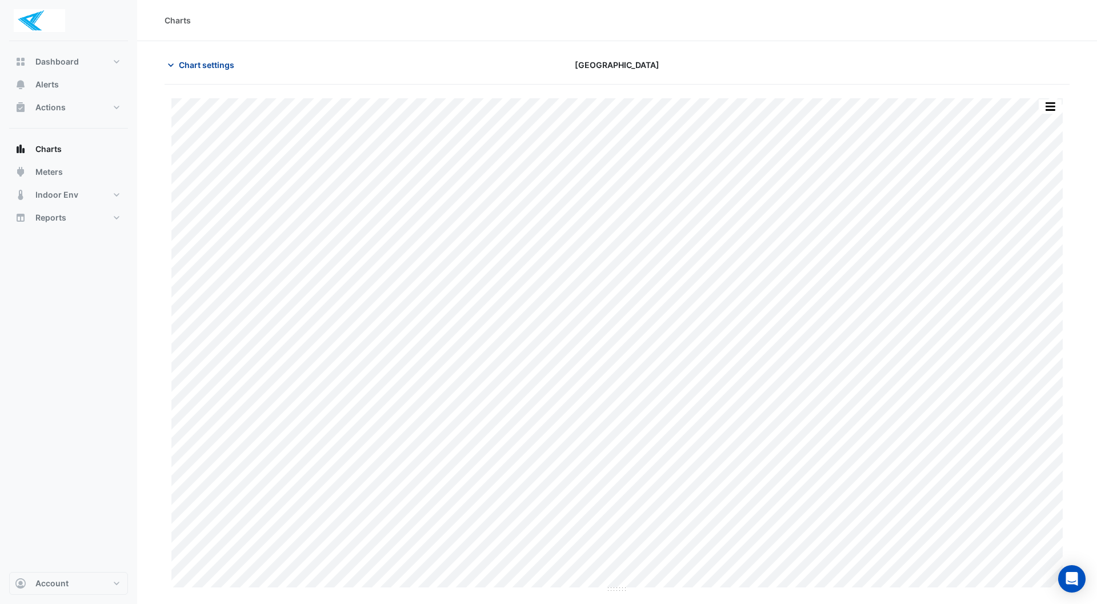
click at [170, 66] on icon "button" at bounding box center [171, 64] width 6 height 3
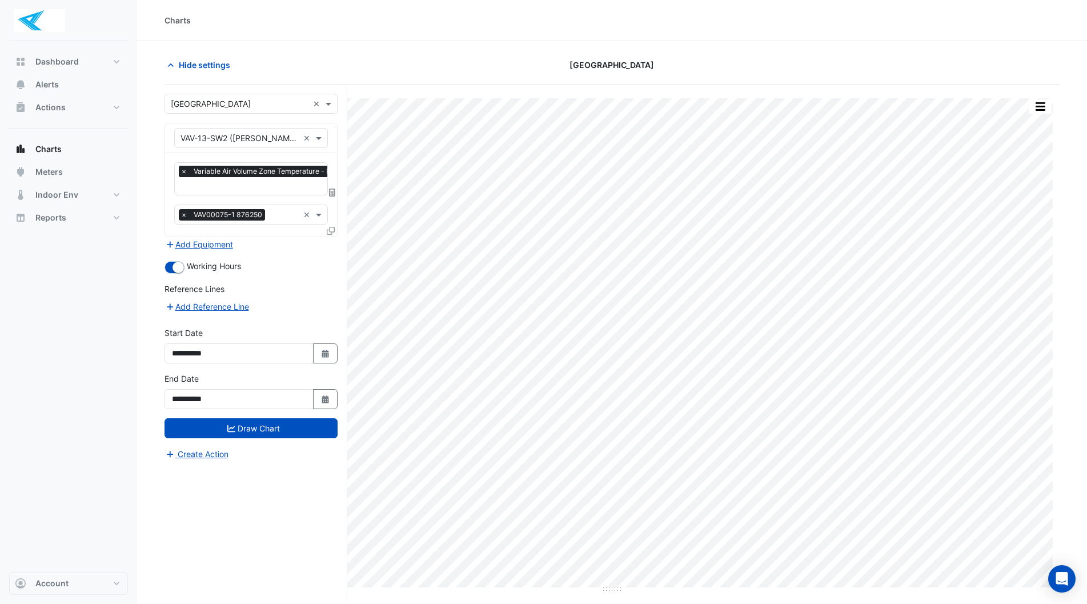
click at [183, 170] on span "×" at bounding box center [184, 171] width 10 height 11
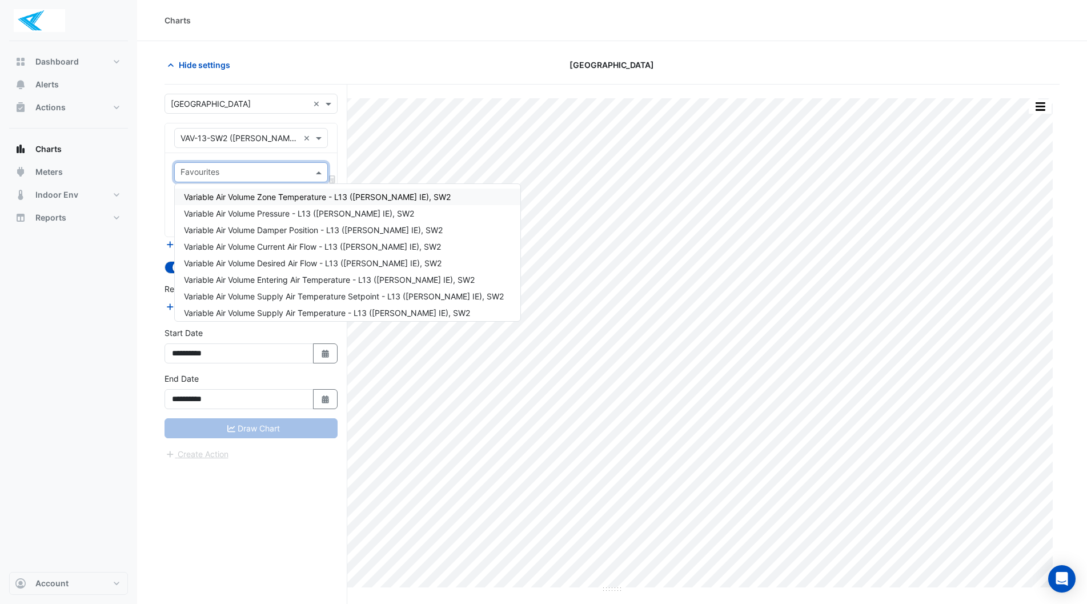
click at [317, 175] on span at bounding box center [320, 172] width 14 height 12
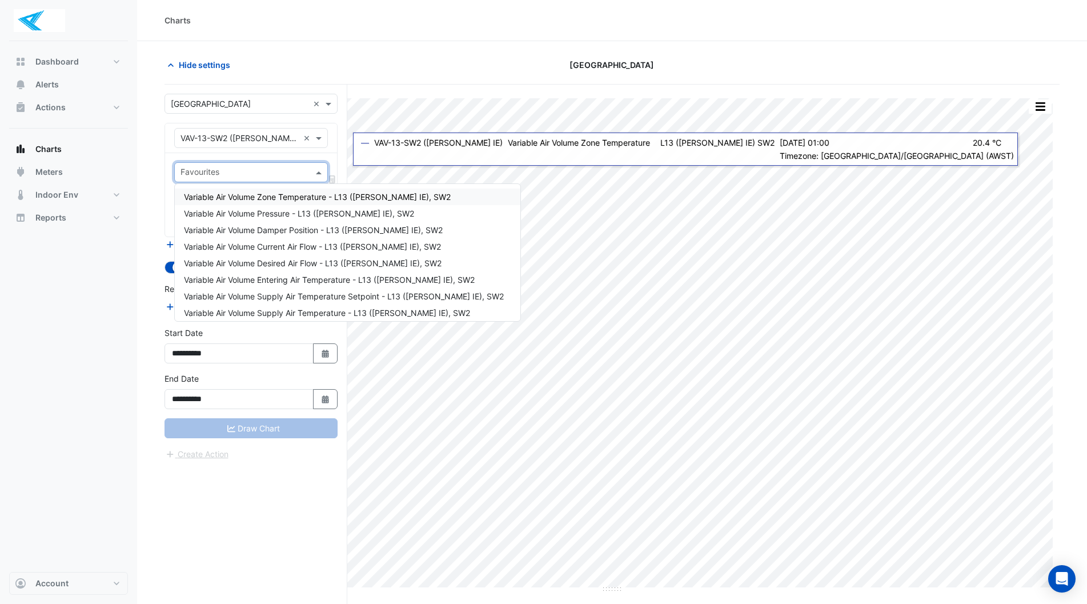
click at [272, 156] on div "Favourites Please select Favourites Tasks × VAV00075-1 876250 ×" at bounding box center [251, 194] width 172 height 83
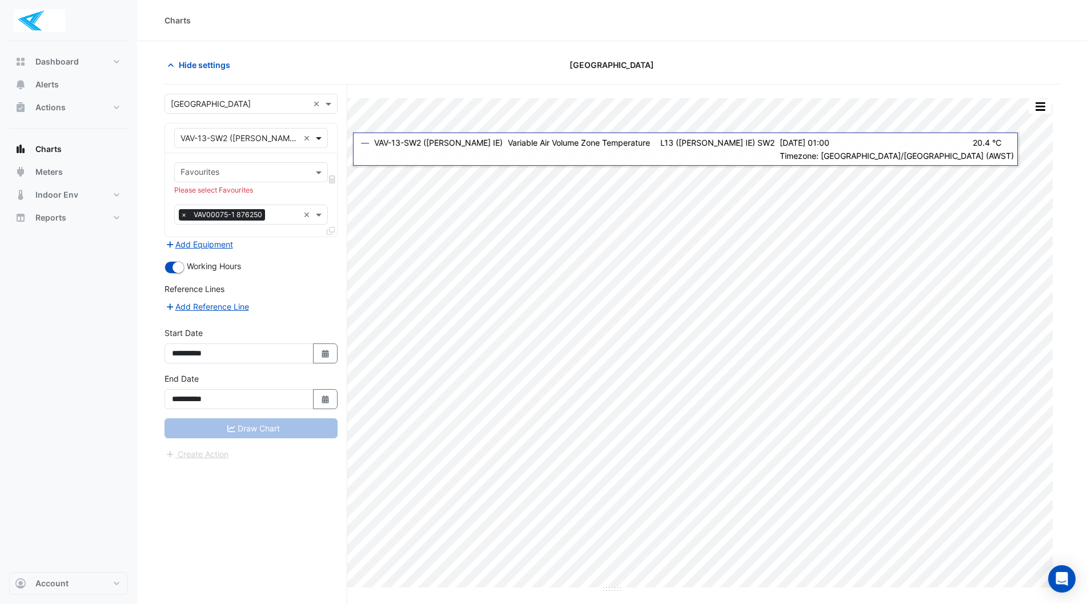
click at [317, 139] on span at bounding box center [320, 138] width 14 height 12
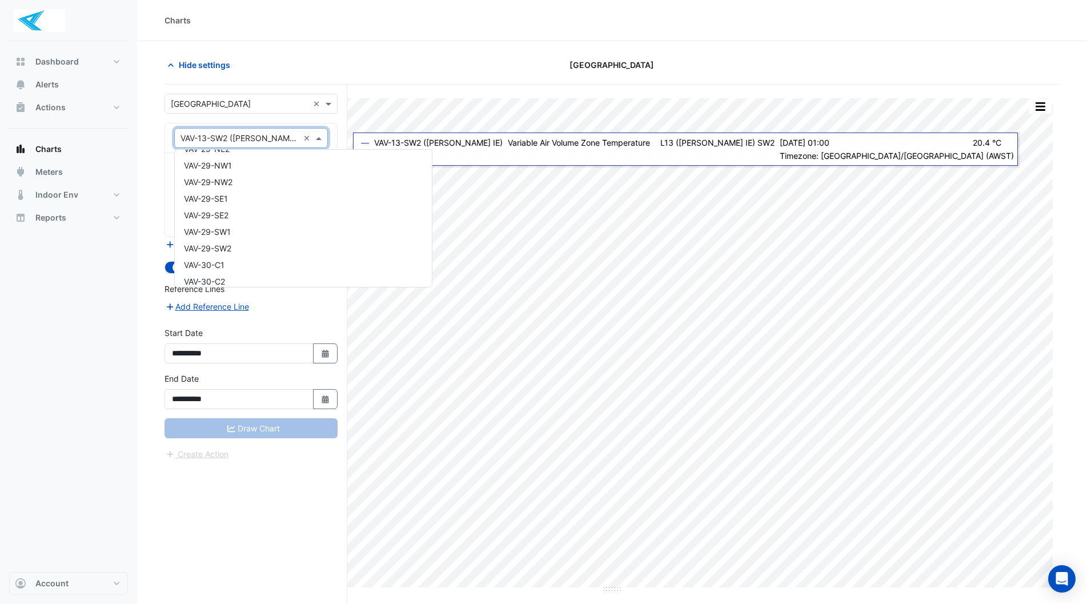
scroll to position [12168, 0]
click at [228, 274] on div "Weather" at bounding box center [303, 274] width 257 height 17
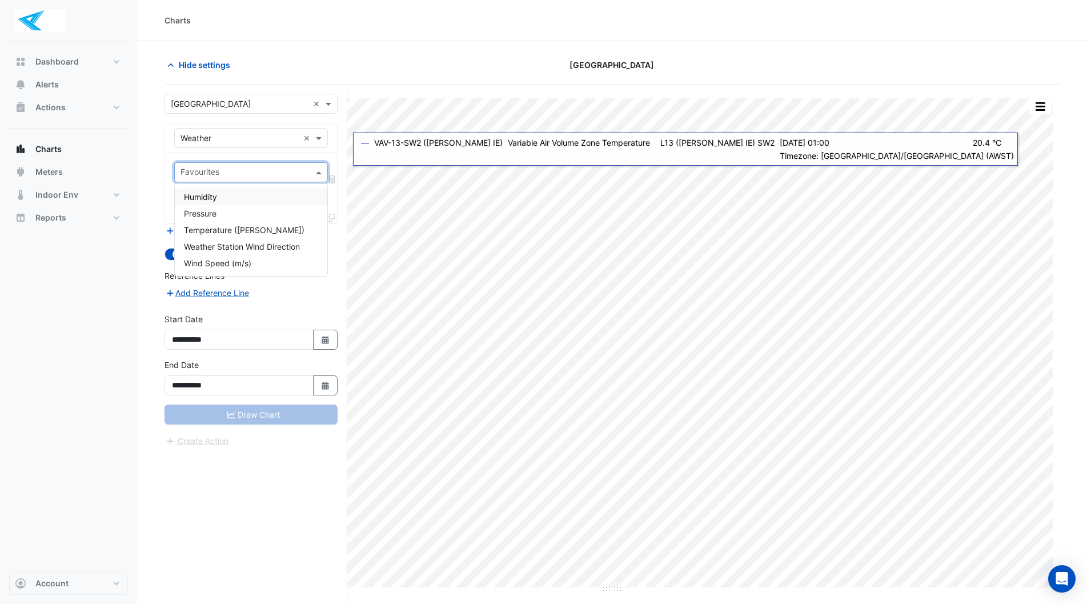
click at [319, 175] on span at bounding box center [320, 172] width 14 height 12
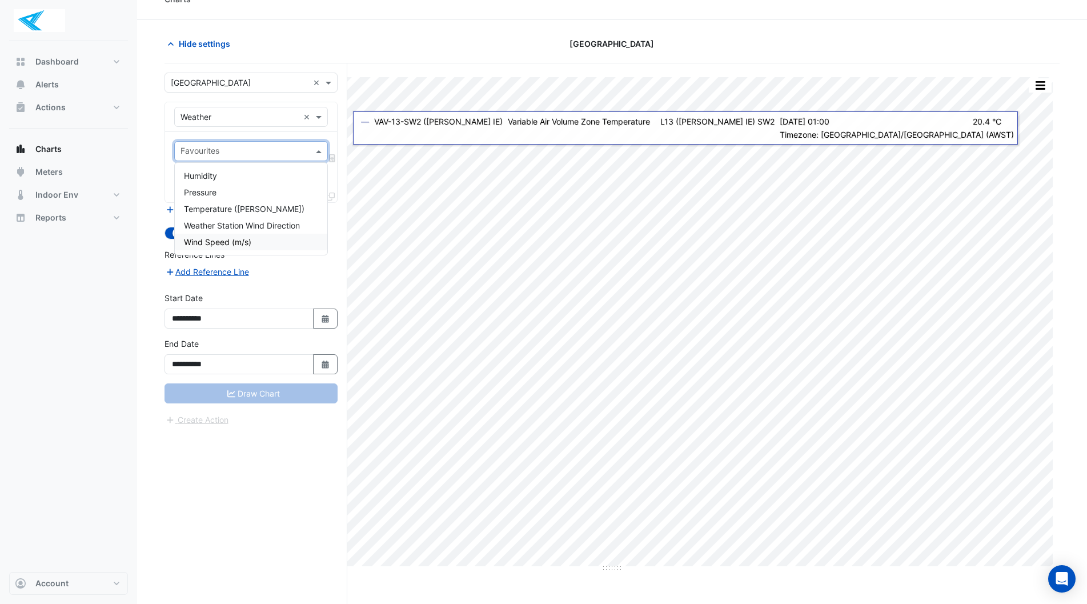
scroll to position [0, 0]
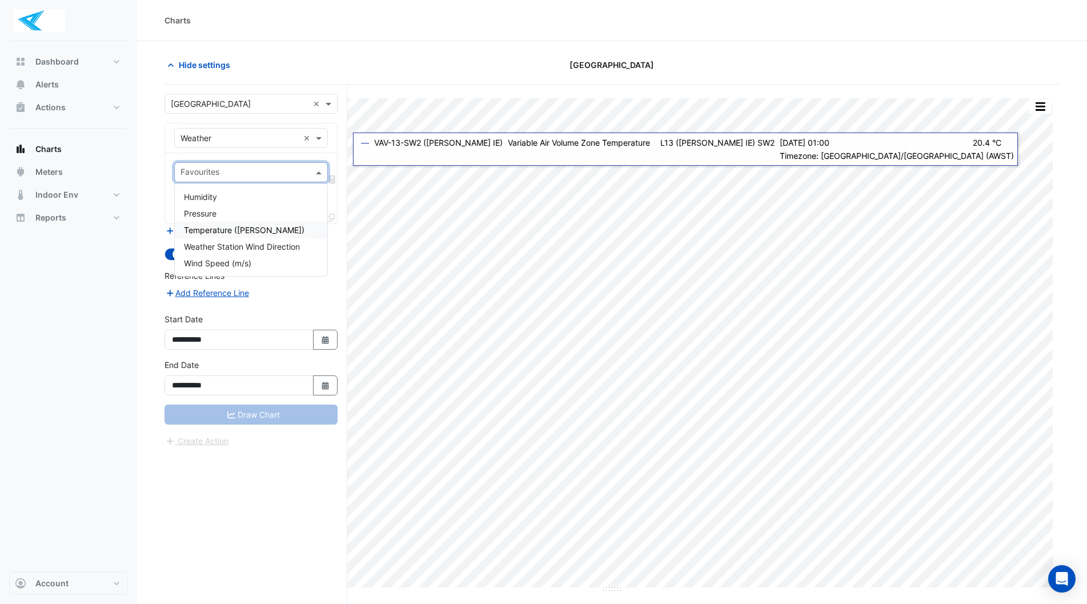
click at [274, 230] on div "Temperature (Celcius)" at bounding box center [251, 230] width 153 height 17
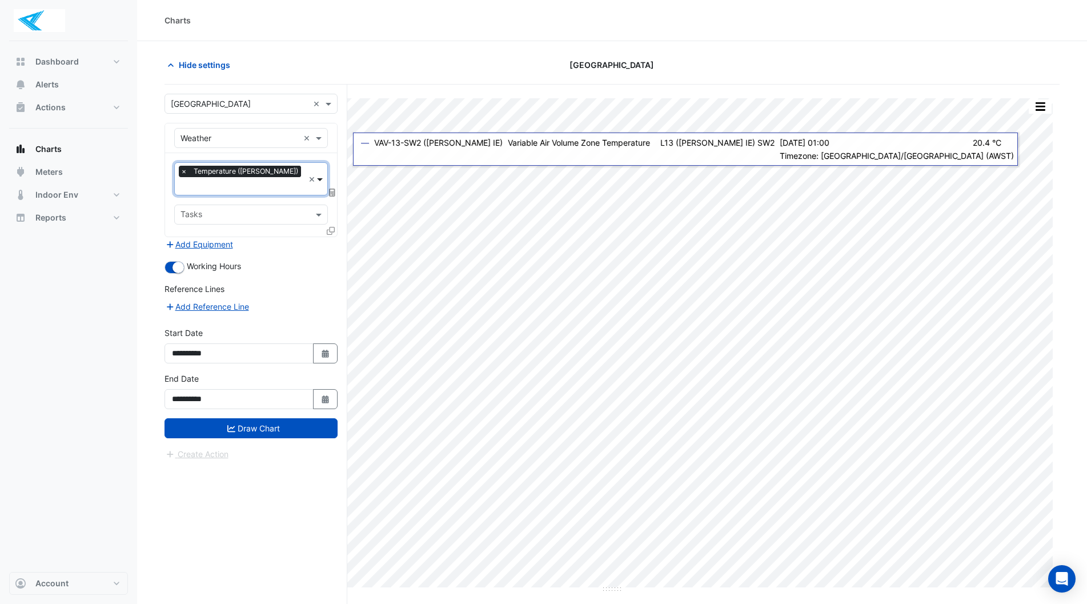
click at [322, 173] on span at bounding box center [321, 179] width 11 height 12
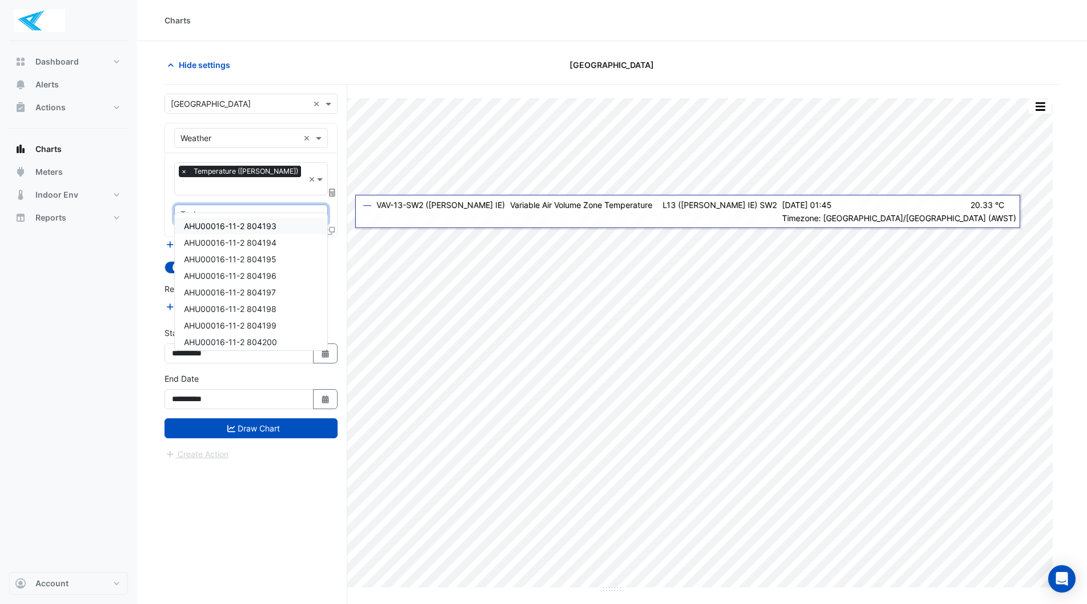
click at [319, 209] on span at bounding box center [320, 215] width 14 height 12
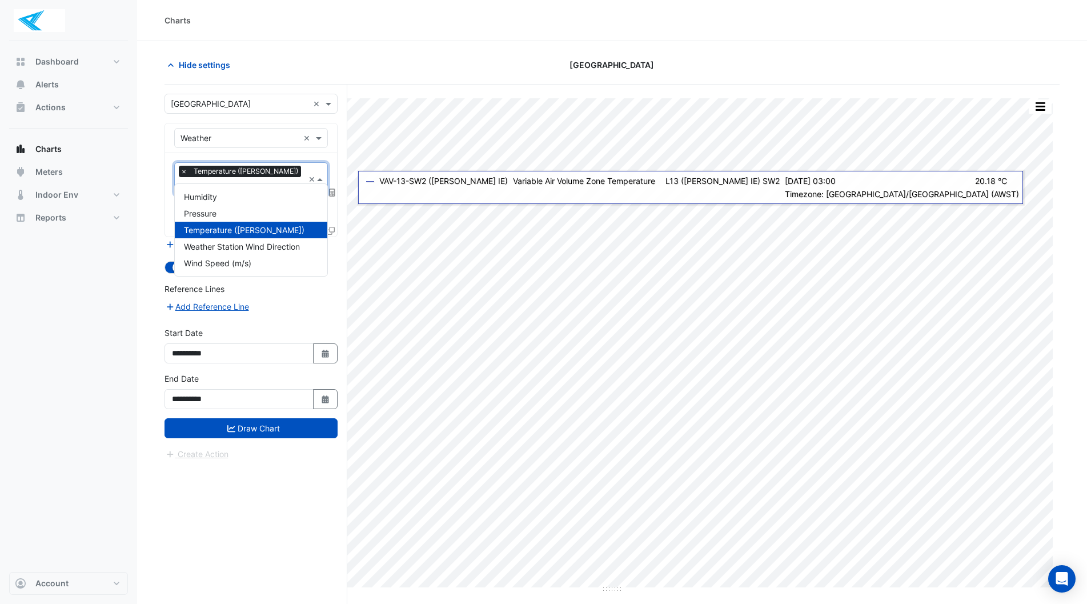
click at [319, 173] on span at bounding box center [321, 179] width 11 height 12
click at [251, 227] on span "Temperature (Celcius)" at bounding box center [244, 230] width 121 height 10
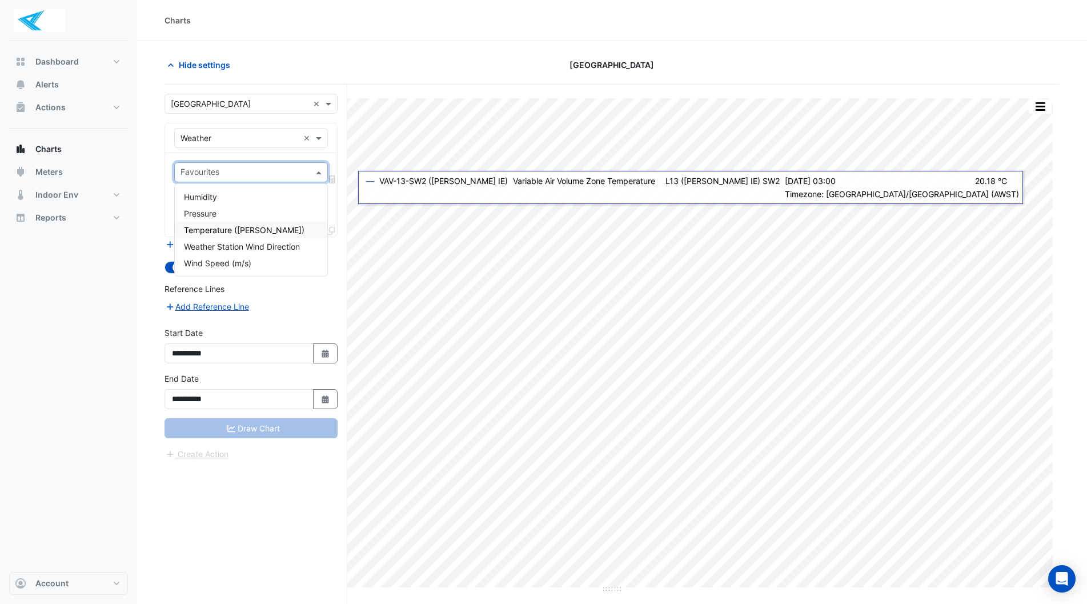
click at [246, 228] on span "Temperature (Celcius)" at bounding box center [244, 230] width 121 height 10
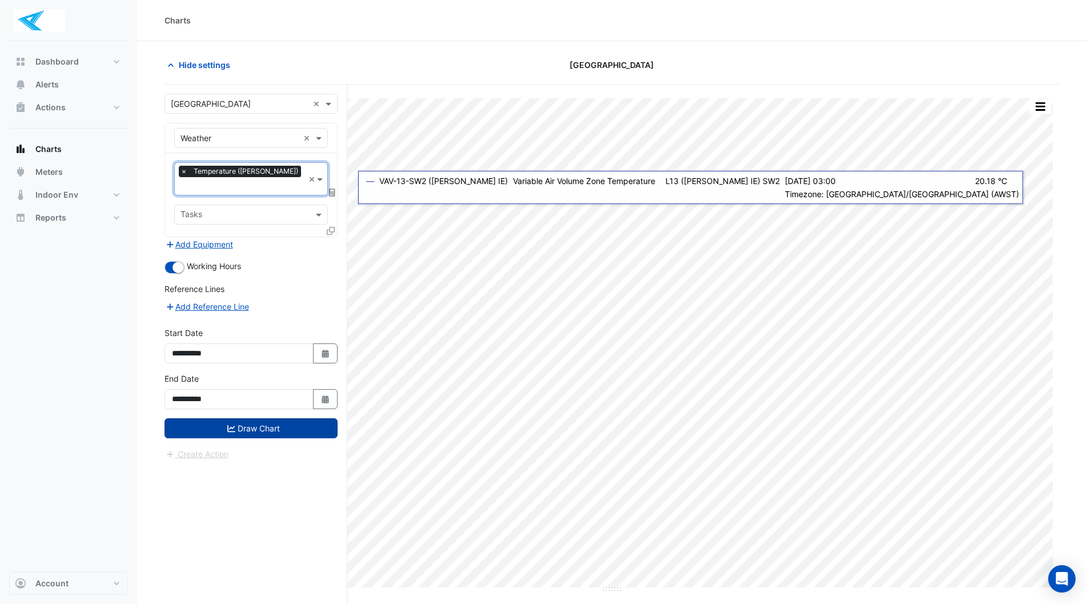
click at [262, 418] on button "Draw Chart" at bounding box center [251, 428] width 173 height 20
